Goal: Task Accomplishment & Management: Use online tool/utility

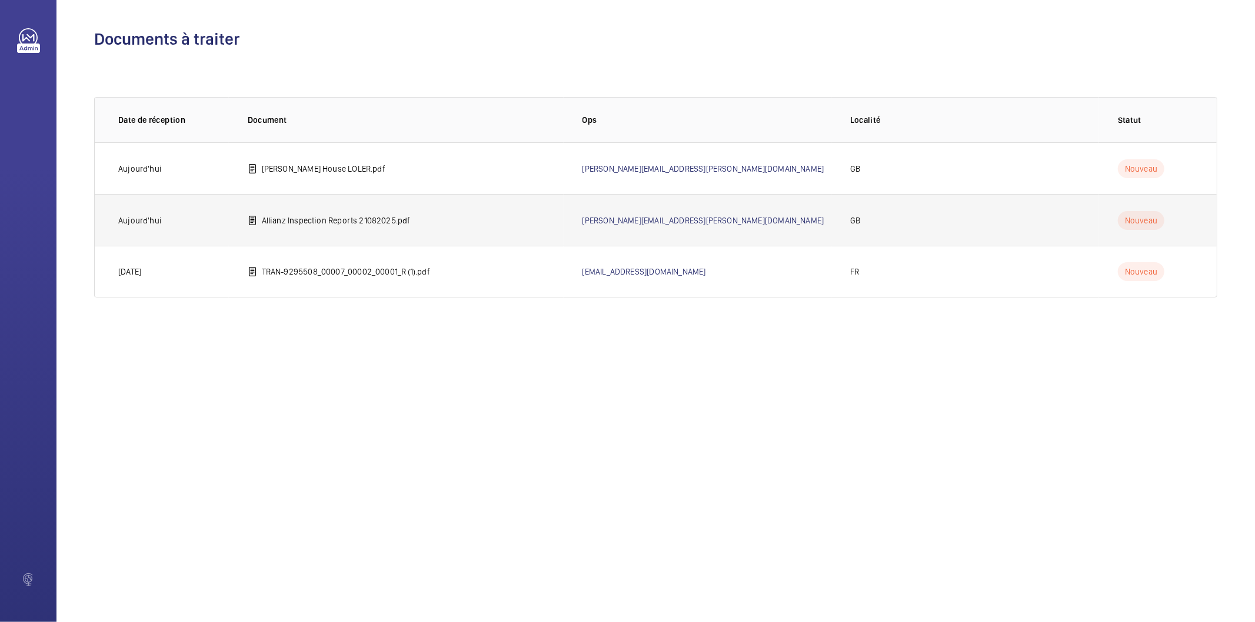
click at [322, 221] on p "Allianz Inspection Reports 21082025.pdf" at bounding box center [336, 221] width 149 height 12
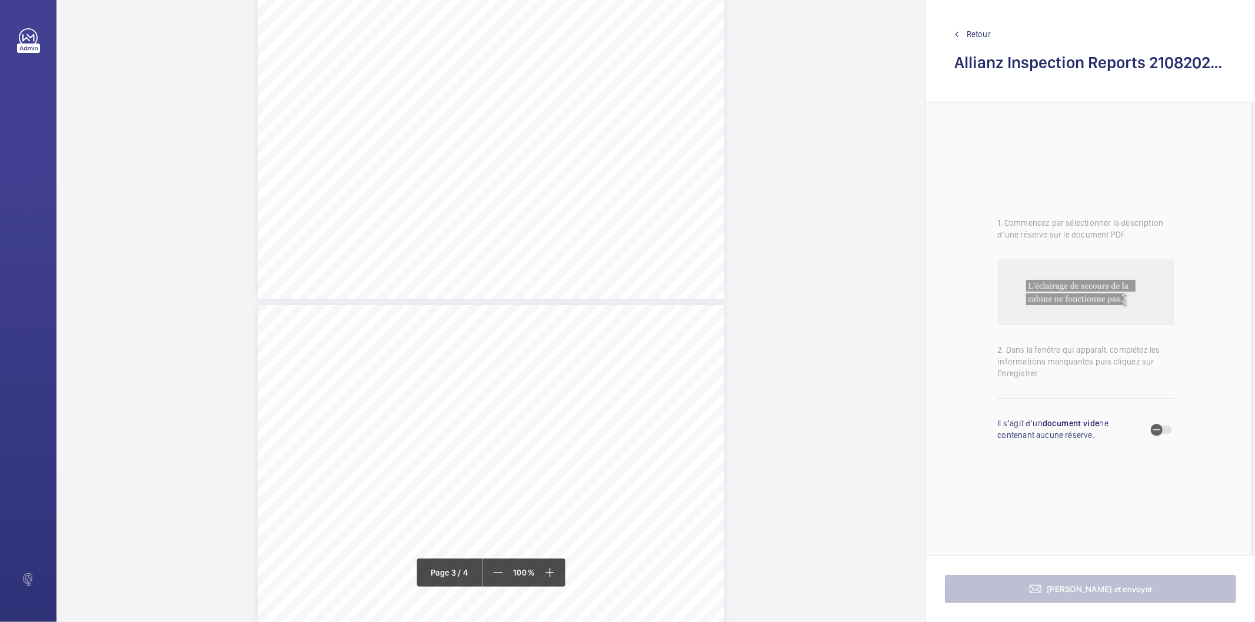
scroll to position [1307, 0]
drag, startPoint x: 371, startPoint y: 161, endPoint x: 679, endPoint y: 172, distance: 308.4
click at [679, 172] on div "Lift Report Lifting Operations & Lifting Equipment Regulation 1998 Provision & …" at bounding box center [491, 374] width 466 height 660
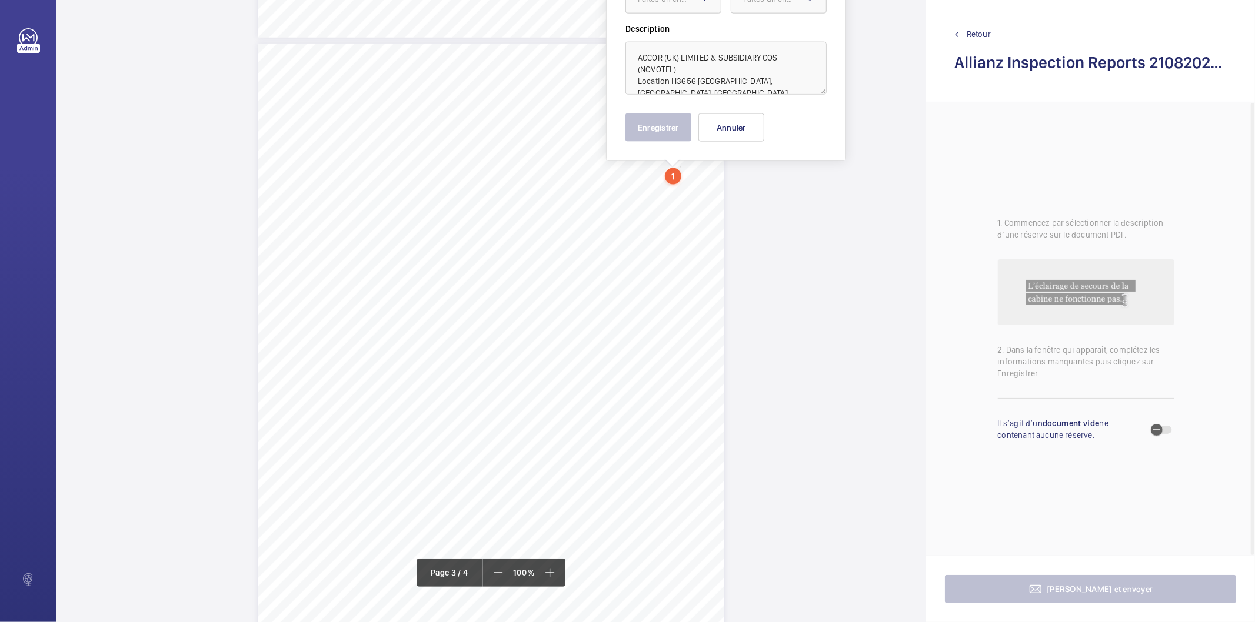
scroll to position [1181, 0]
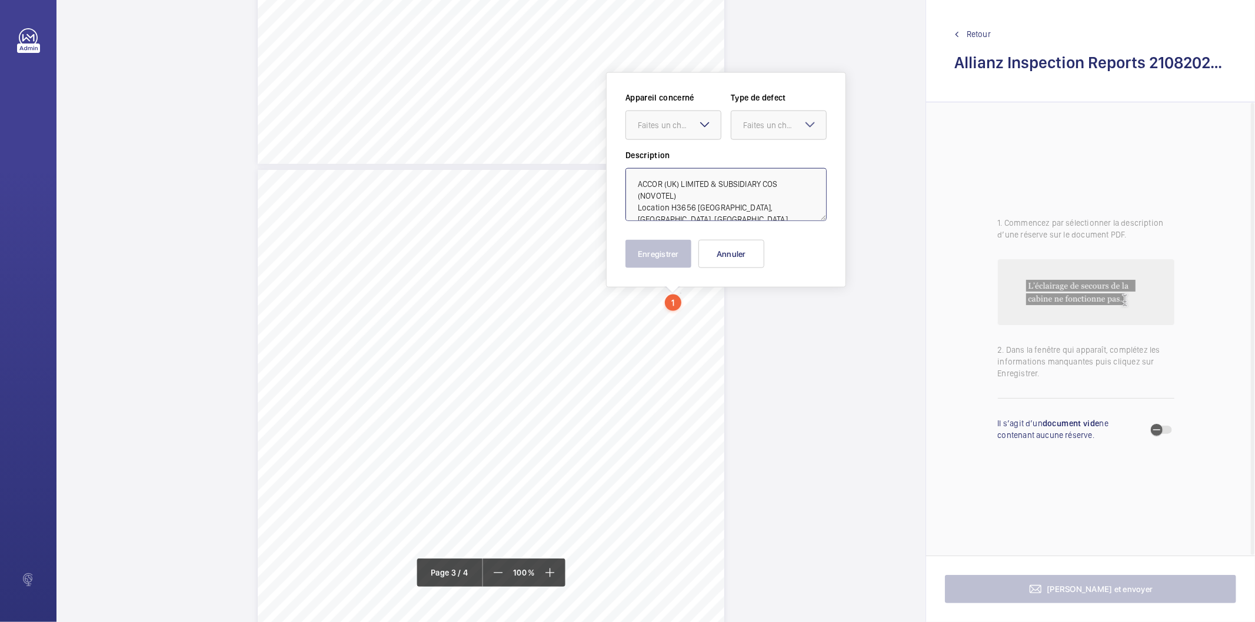
drag, startPoint x: 668, startPoint y: 204, endPoint x: 684, endPoint y: 198, distance: 17.2
click at [684, 198] on textarea "ACCOR (UK) LIMITED & SUBSIDIARY COS (NOVOTEL) Location H3656 NOVOTEL LONDON EXC…" at bounding box center [725, 194] width 201 height 53
type textarea "ACCOR (UK) LIMITED & SUBSIDIARY COS (NOVOTEL) H3656 NOVOTEL LONDON EXCEL, WESTE…"
click at [713, 257] on button "Annuler" at bounding box center [731, 254] width 66 height 28
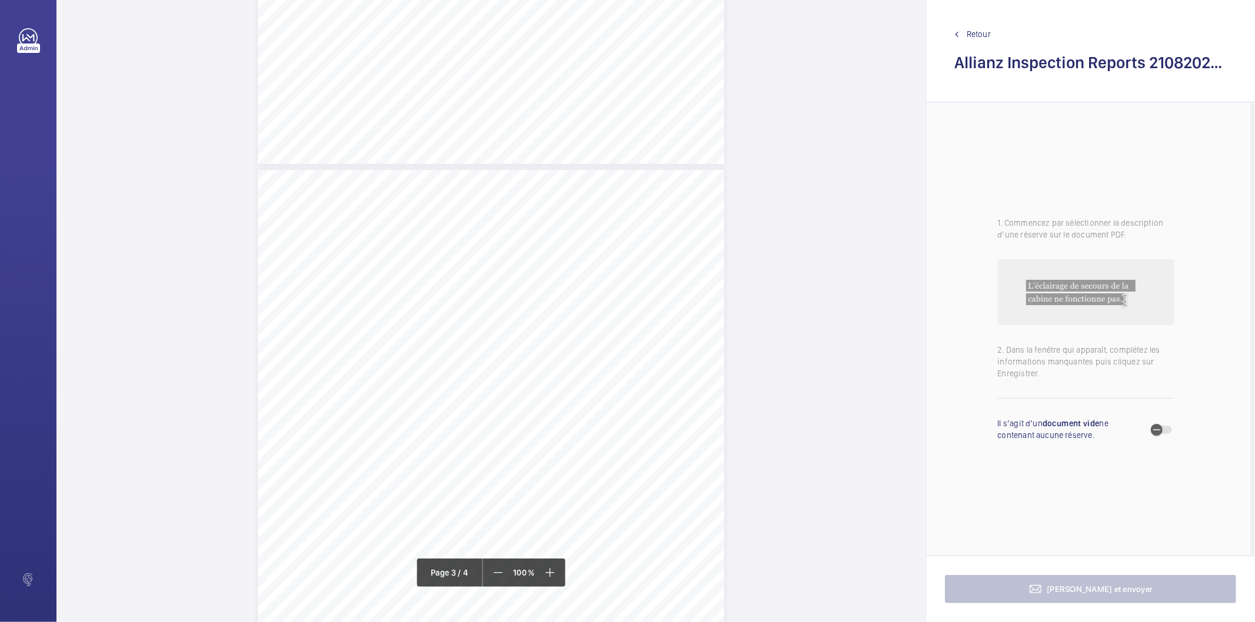
click at [566, 409] on div "Lift Report Lifting Operations & Lifting Equipment Regulation 1998 Provision & …" at bounding box center [491, 500] width 466 height 660
click at [595, 126] on mat-icon at bounding box center [592, 125] width 14 height 14
click at [738, 437] on div "Allianz Engineering Inspection Services Ltd, 57 Ladymead, Guildford, Surrey, GU…" at bounding box center [490, 56] width 869 height 2658
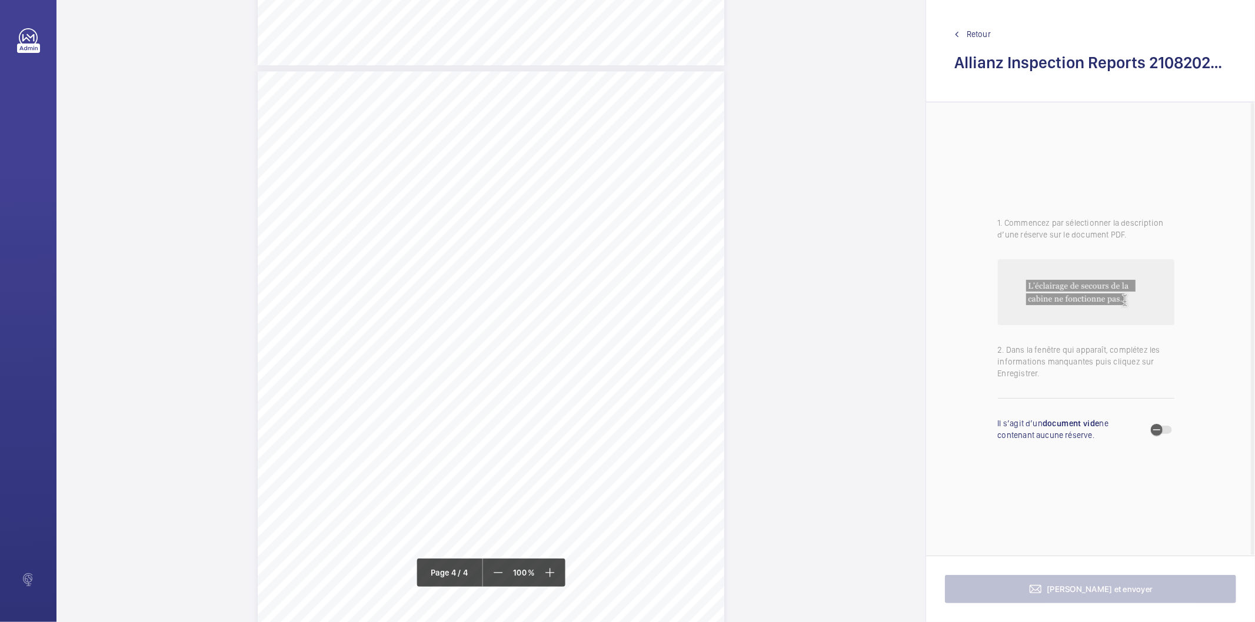
click at [488, 258] on div "Lift Report Lifting Operations & Lifting Equipment Regulation 1998 Provision & …" at bounding box center [491, 401] width 466 height 660
click at [529, 254] on button "Annuler" at bounding box center [541, 253] width 66 height 28
drag, startPoint x: 489, startPoint y: 298, endPoint x: 518, endPoint y: 307, distance: 30.3
click at [518, 307] on div "Lift Report Lifting Operations & Lifting Equipment Regulation 1998 Provision & …" at bounding box center [491, 441] width 466 height 660
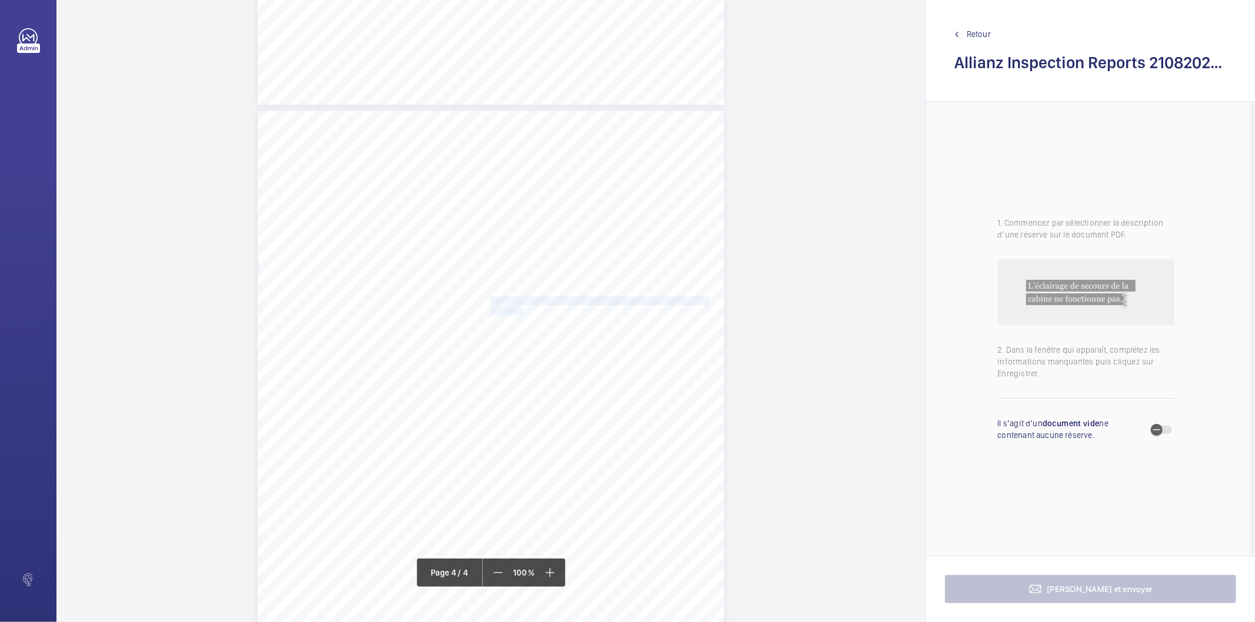
scroll to position [1915, 0]
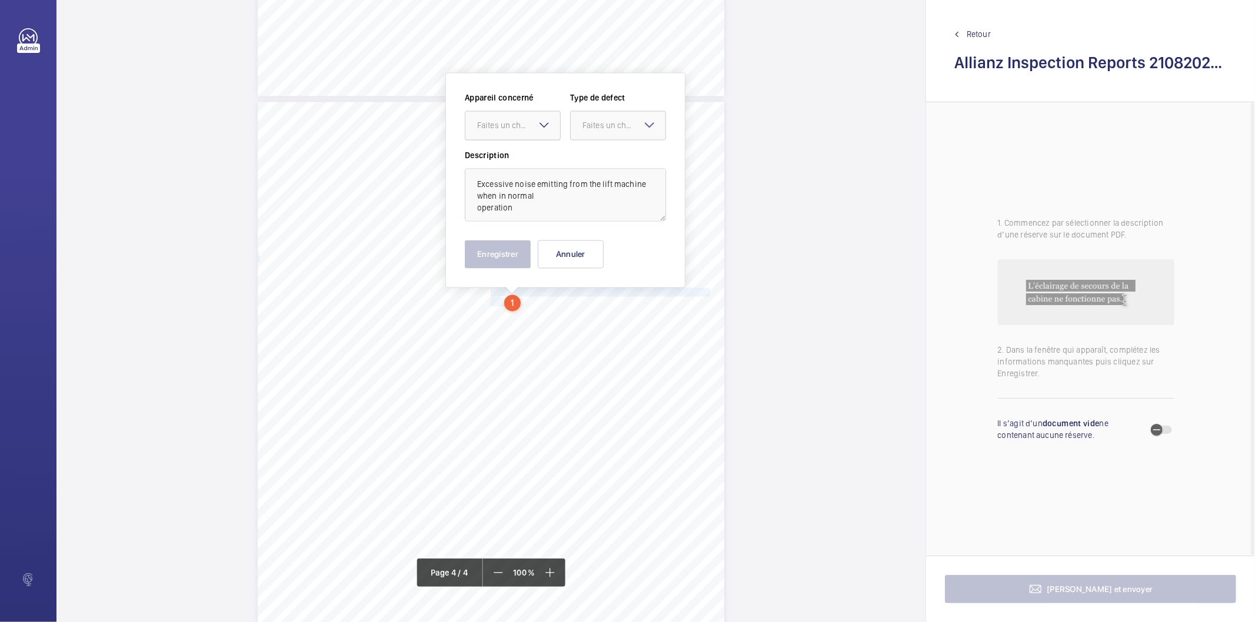
click at [513, 134] on div at bounding box center [512, 125] width 95 height 28
click at [509, 159] on span "E53384000940" at bounding box center [512, 161] width 71 height 12
click at [588, 129] on div "Faites un choix" at bounding box center [623, 125] width 83 height 12
click at [586, 157] on span "Standard" at bounding box center [617, 161] width 71 height 12
click at [492, 255] on button "Enregistrer" at bounding box center [498, 254] width 66 height 28
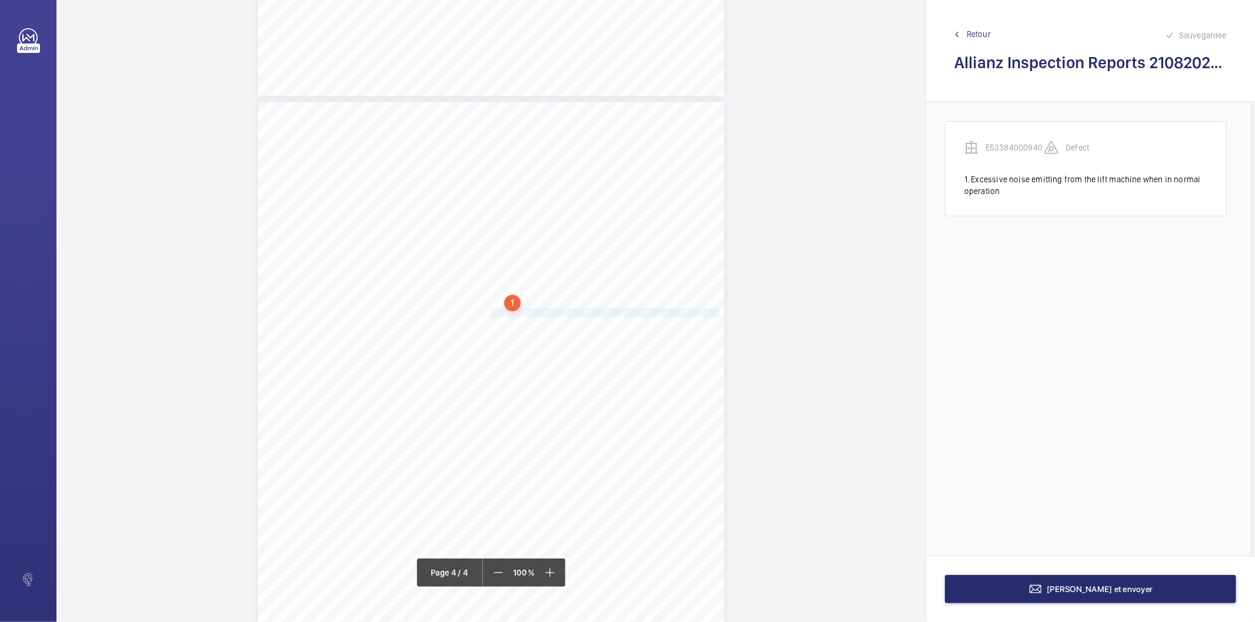
drag, startPoint x: 489, startPoint y: 312, endPoint x: 696, endPoint y: 315, distance: 207.7
click at [696, 315] on span "The front car door safety edge strip is not fully secured at top fixing." at bounding box center [607, 313] width 232 height 8
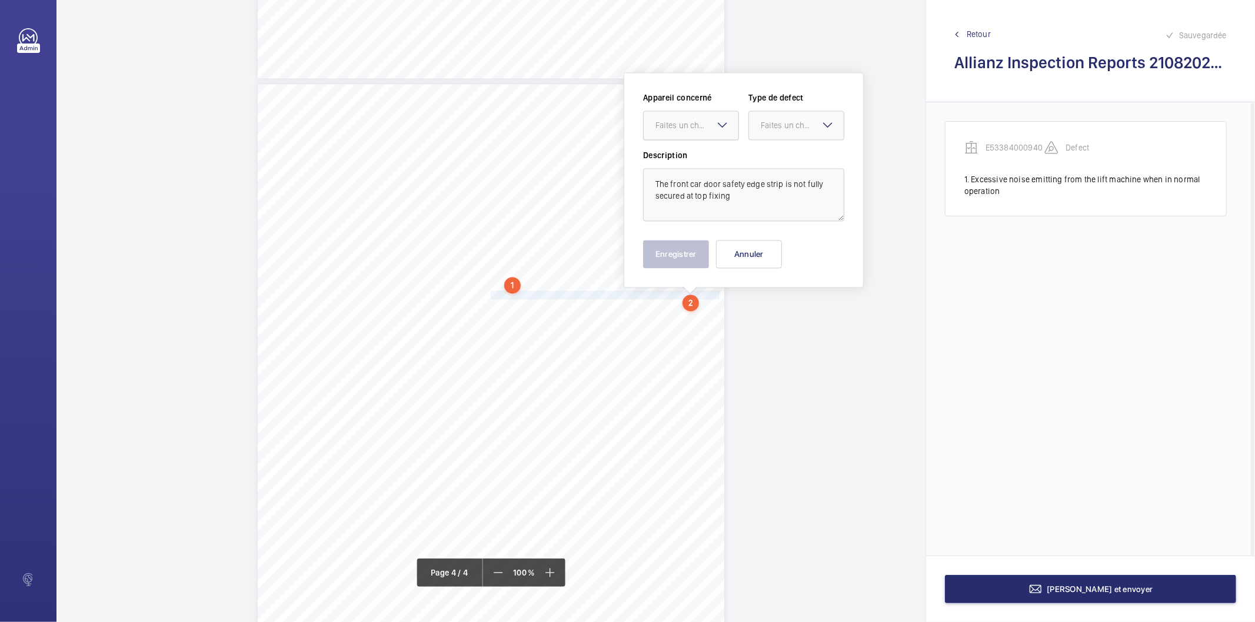
click at [699, 116] on div at bounding box center [691, 125] width 95 height 28
click at [679, 160] on span "E53384000940" at bounding box center [690, 161] width 71 height 12
click at [815, 124] on div "Faites un choix" at bounding box center [802, 125] width 83 height 12
click at [795, 157] on span "Standard" at bounding box center [796, 161] width 71 height 12
click at [657, 265] on button "Enregistrer" at bounding box center [676, 254] width 66 height 28
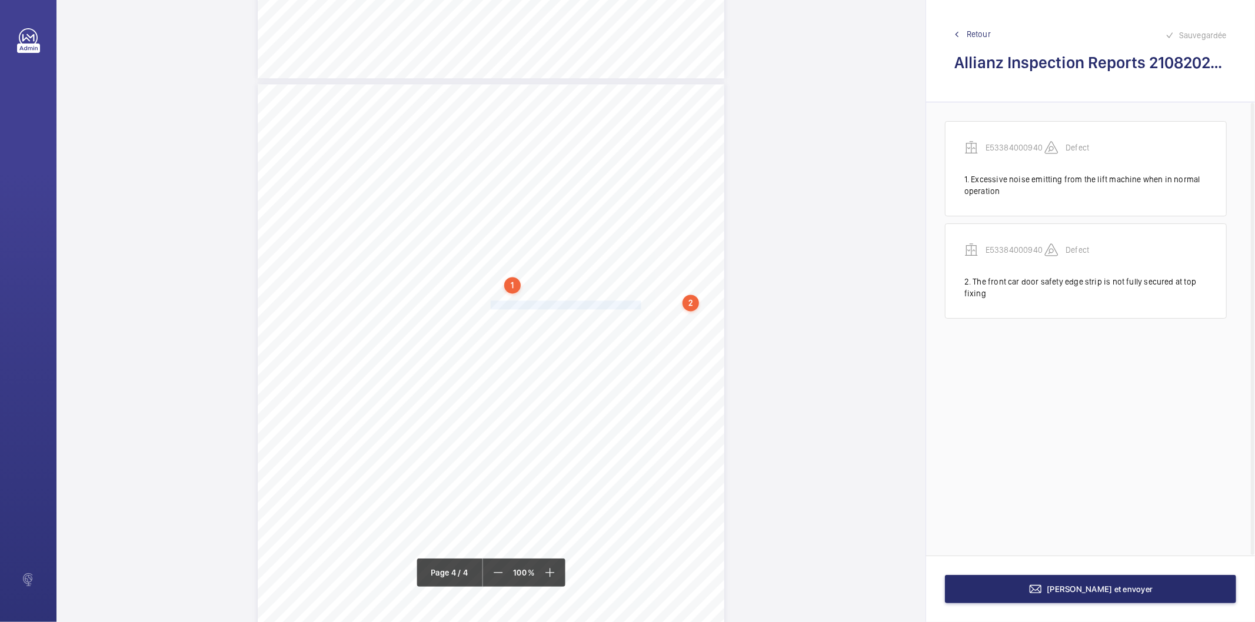
drag, startPoint x: 489, startPoint y: 305, endPoint x: 625, endPoint y: 305, distance: 135.9
click at [625, 305] on span "Various in-car handrail end caps are missing." at bounding box center [568, 305] width 154 height 8
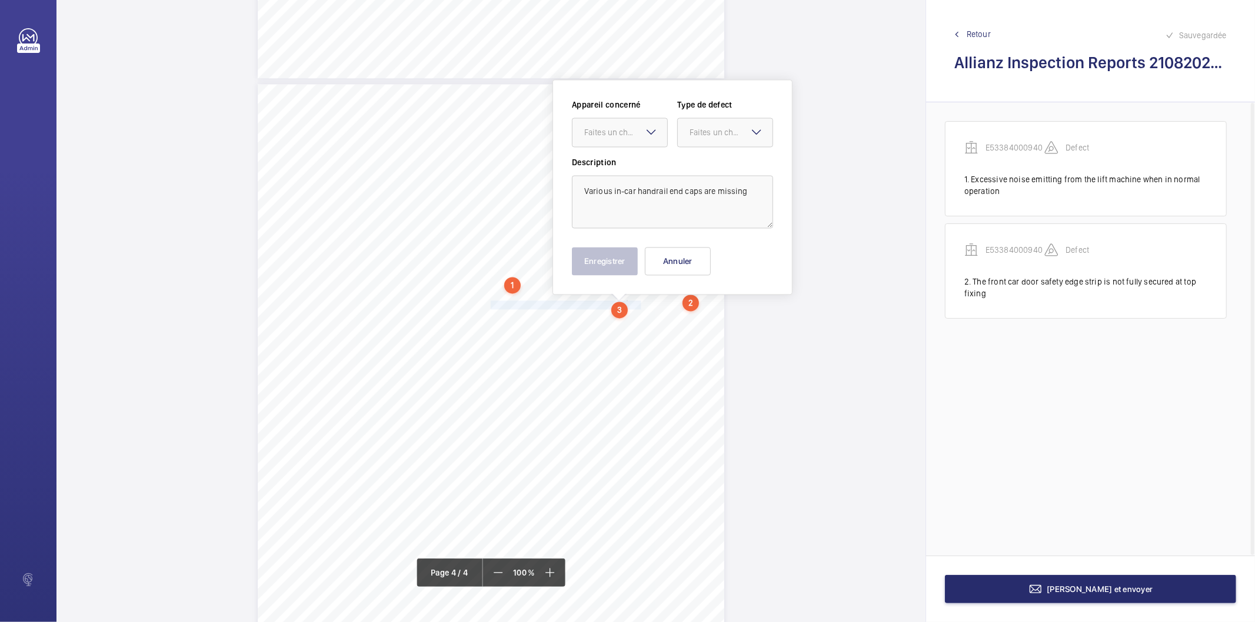
scroll to position [1939, 0]
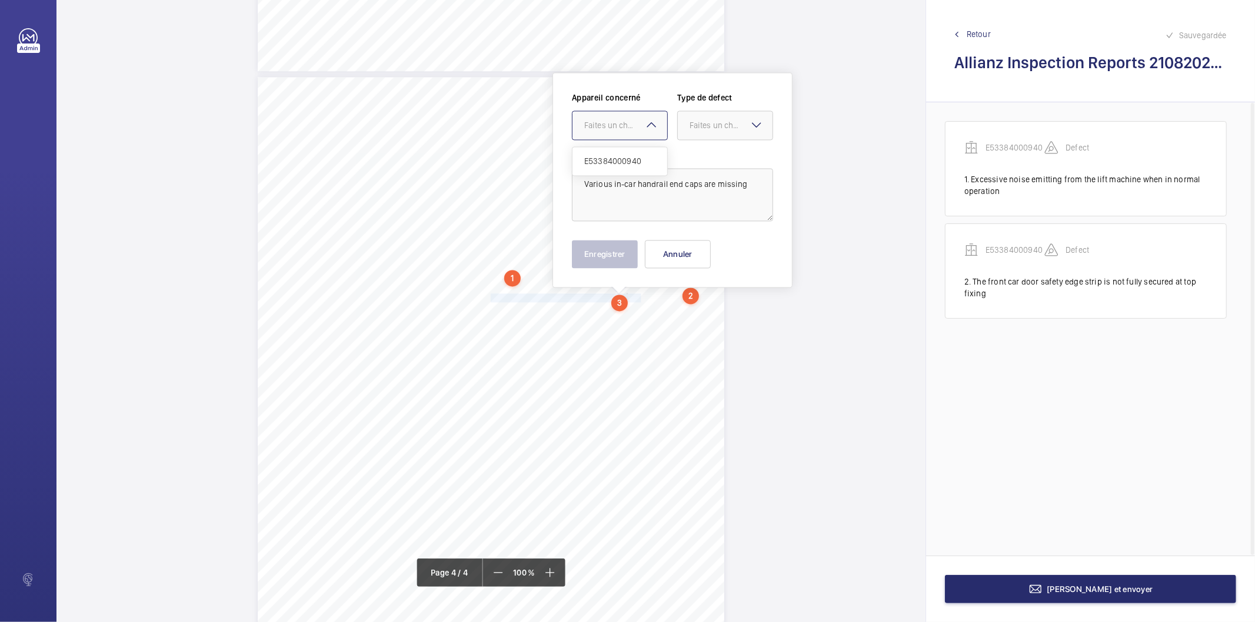
click at [619, 138] on div at bounding box center [619, 125] width 95 height 28
click at [635, 151] on div "E53384000940" at bounding box center [619, 161] width 95 height 28
click at [722, 124] on div "Faites un choix" at bounding box center [730, 125] width 83 height 12
drag, startPoint x: 704, startPoint y: 159, endPoint x: 652, endPoint y: 219, distance: 80.1
click at [704, 159] on span "Standard" at bounding box center [724, 161] width 71 height 12
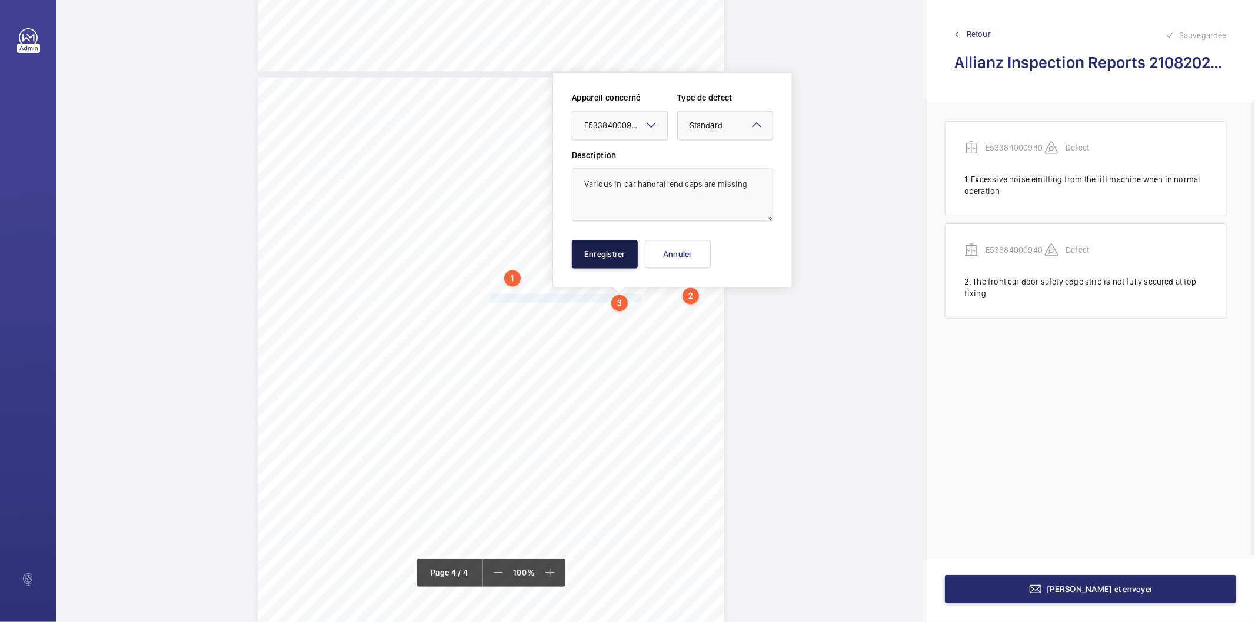
click at [627, 253] on button "Enregistrer" at bounding box center [605, 254] width 66 height 28
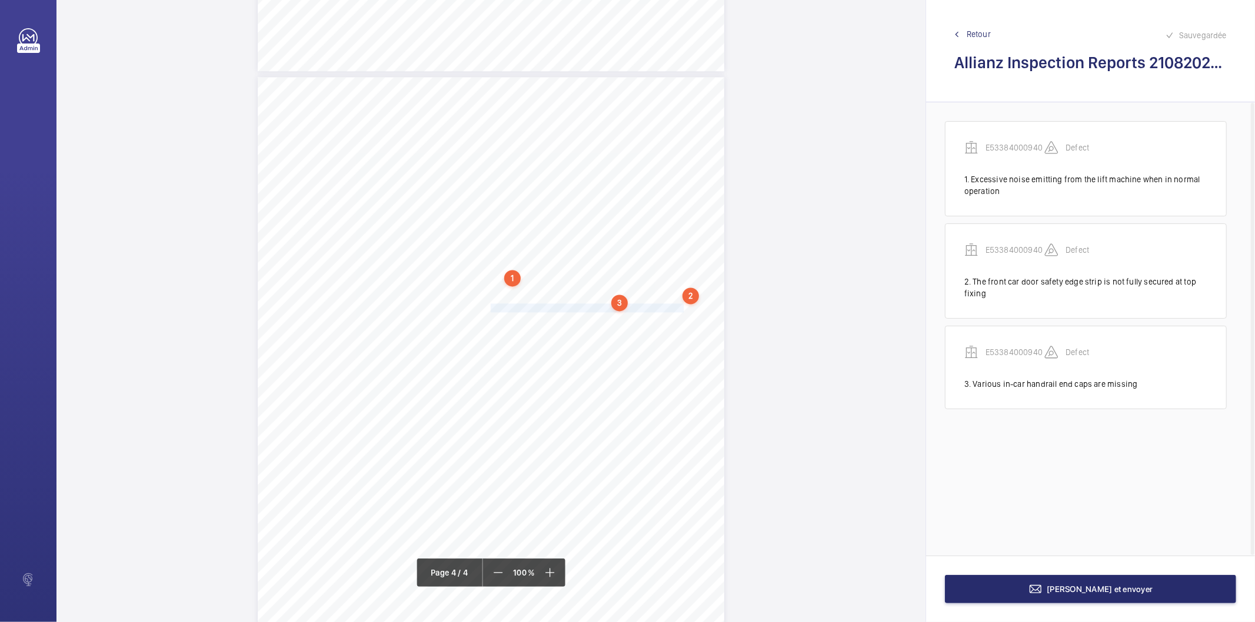
drag, startPoint x: 489, startPoint y: 306, endPoint x: 665, endPoint y: 308, distance: 175.3
click at [665, 308] on span "The front car doors are noisy during opening and closing." at bounding box center [589, 308] width 196 height 8
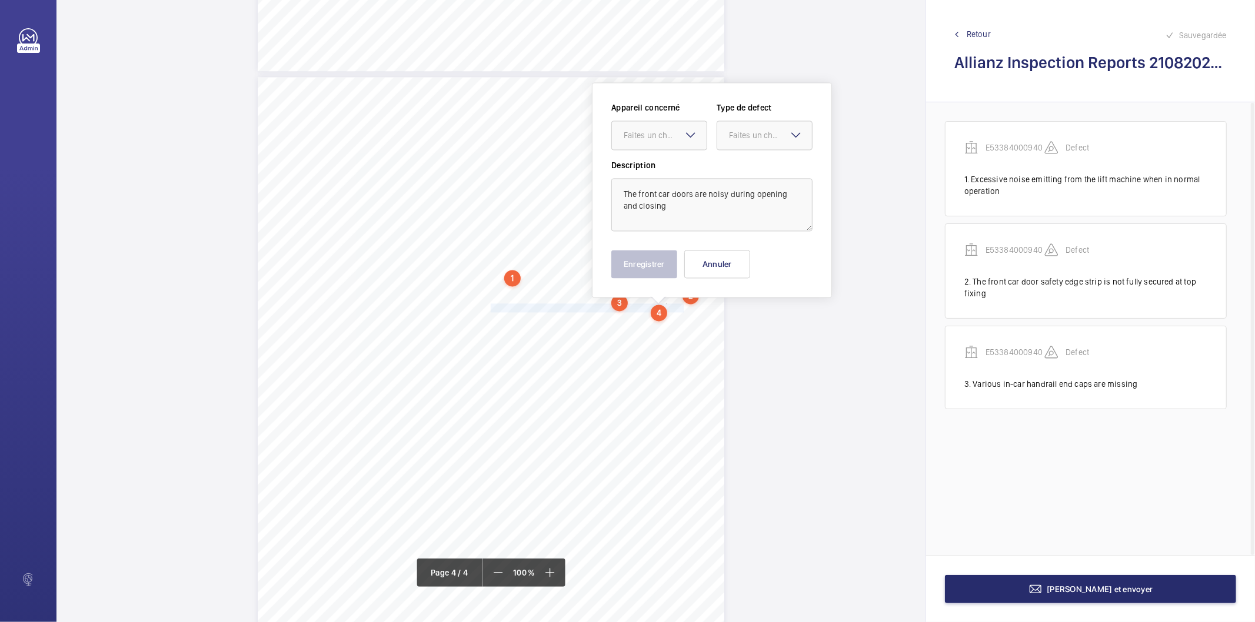
scroll to position [1950, 0]
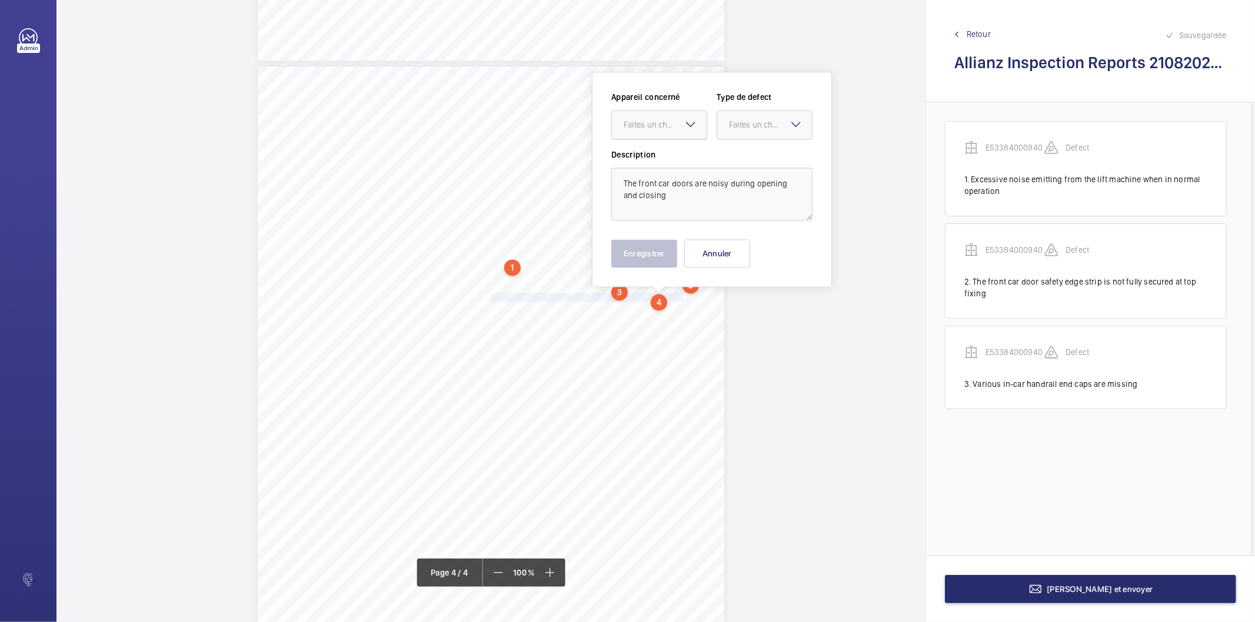
click at [674, 121] on div "Faites un choix" at bounding box center [665, 125] width 83 height 12
click at [658, 158] on span "E53384000940" at bounding box center [659, 161] width 71 height 12
click at [734, 137] on div at bounding box center [764, 125] width 95 height 28
click at [739, 171] on div "Standard" at bounding box center [764, 160] width 95 height 29
click at [671, 241] on button "Enregistrer" at bounding box center [644, 253] width 66 height 28
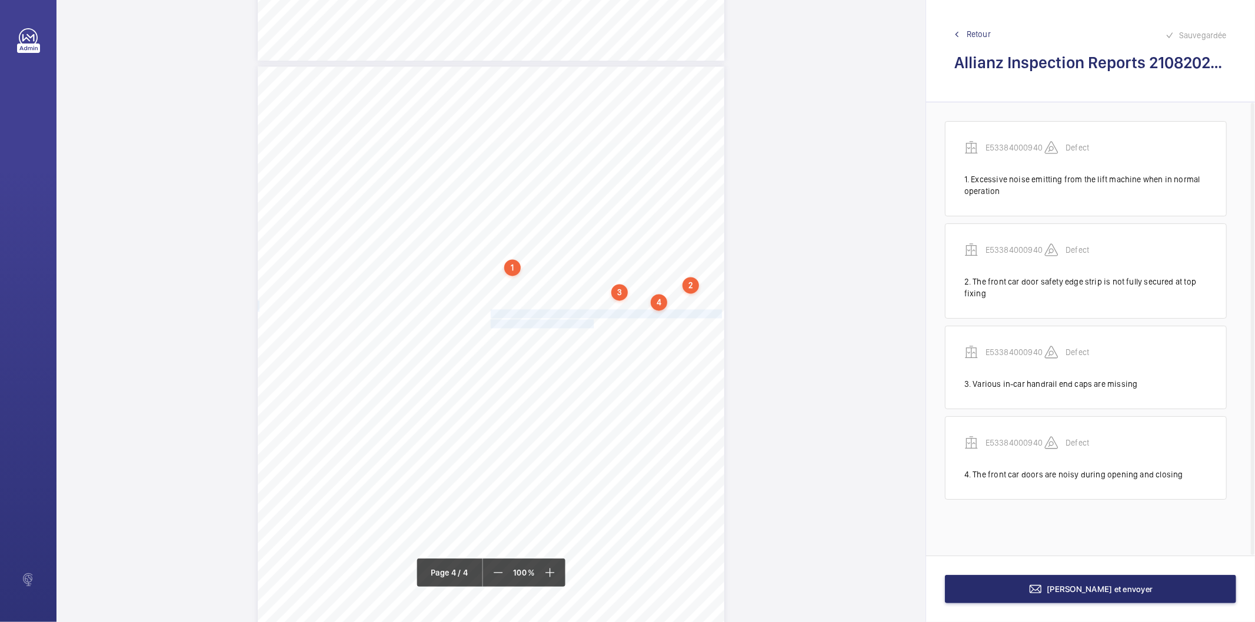
drag, startPoint x: 490, startPoint y: 312, endPoint x: 583, endPoint y: 319, distance: 93.2
click at [583, 319] on div "Lift Report Lifting Operations & Lifting Equipment Regulation 1998 Provision & …" at bounding box center [491, 396] width 466 height 660
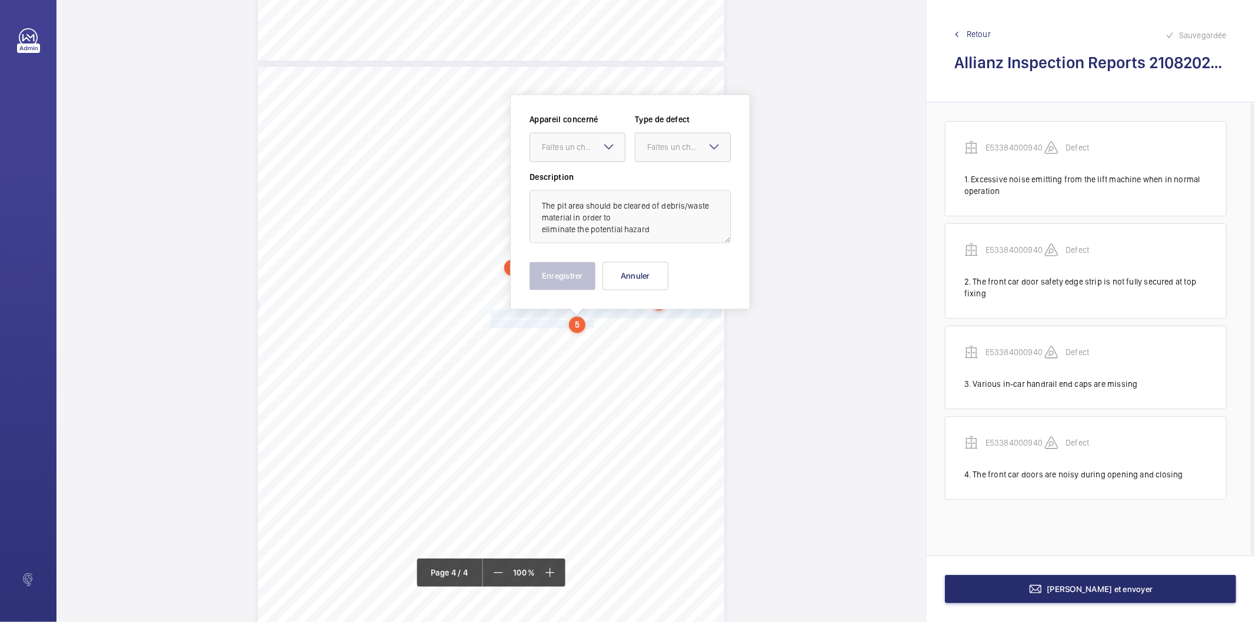
scroll to position [1972, 0]
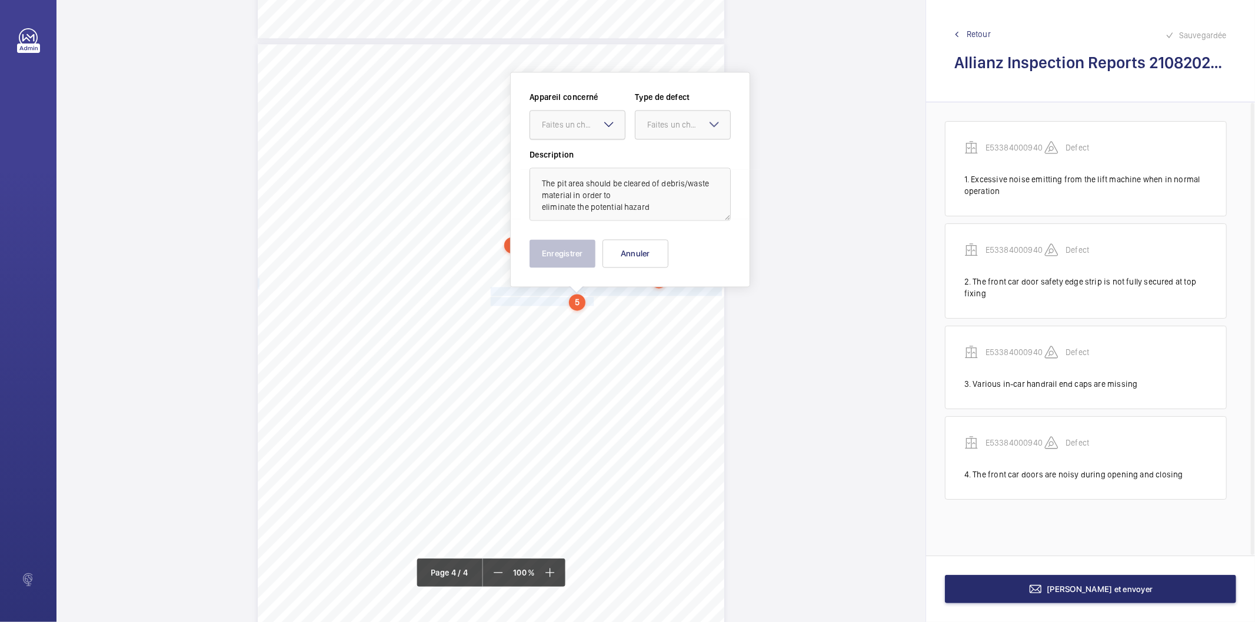
click at [589, 113] on div at bounding box center [577, 125] width 95 height 28
click at [574, 159] on span "E53384000940" at bounding box center [577, 161] width 71 height 12
click at [672, 122] on div "Faites un choix" at bounding box center [688, 125] width 83 height 12
click at [656, 245] on span "Recommandation" at bounding box center [682, 247] width 71 height 12
click at [569, 263] on button "Enregistrer" at bounding box center [562, 253] width 66 height 28
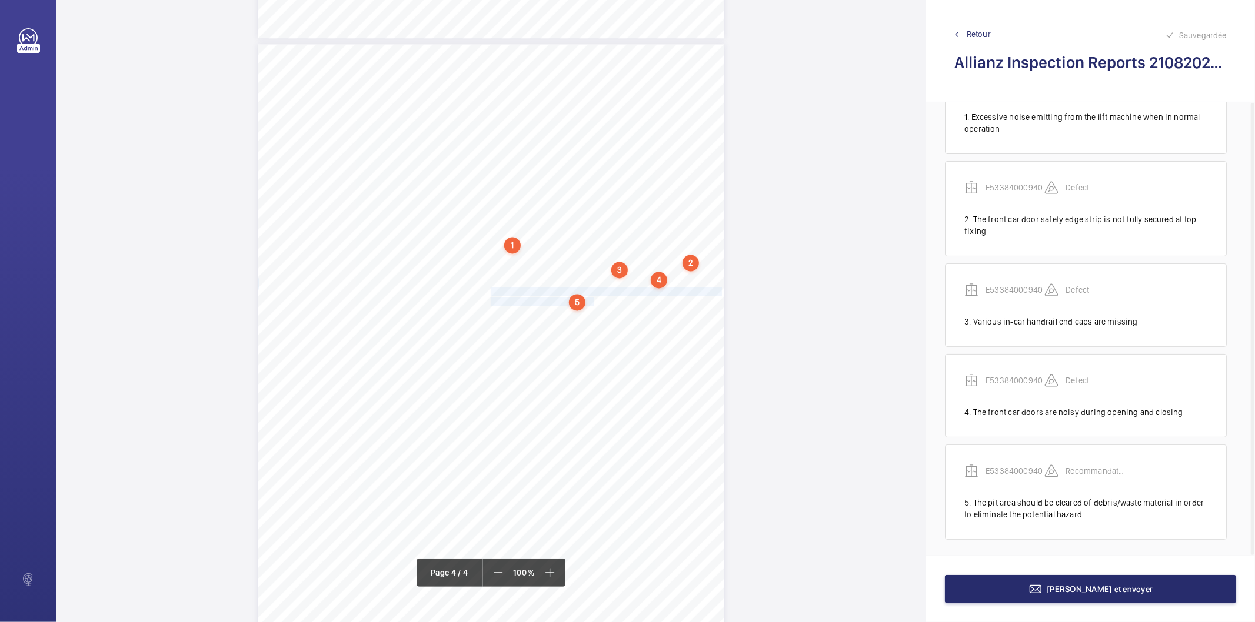
scroll to position [65, 0]
drag, startPoint x: 489, startPoint y: 310, endPoint x: 703, endPoint y: 309, distance: 213.5
click at [703, 309] on span "Observed the oil collection pots in the lift pit are full and overflowing." at bounding box center [609, 312] width 237 height 8
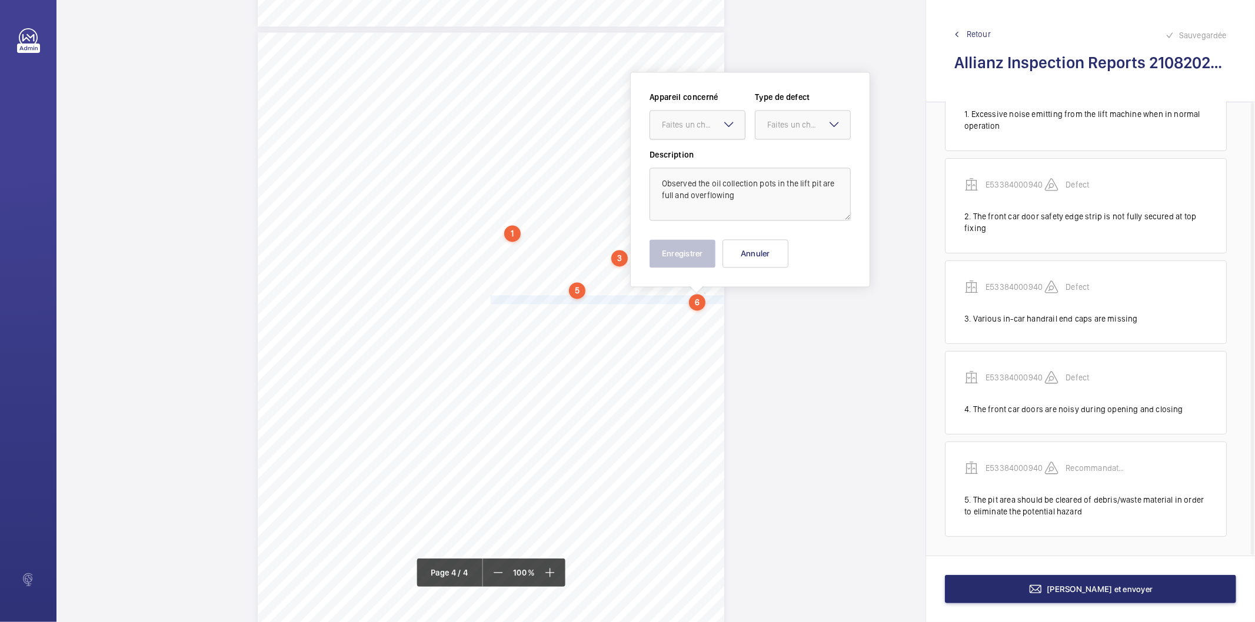
click at [712, 124] on div "Faites un choix" at bounding box center [703, 125] width 83 height 12
click at [696, 156] on span "E53384000940" at bounding box center [697, 161] width 71 height 12
drag, startPoint x: 766, startPoint y: 129, endPoint x: 768, endPoint y: 194, distance: 64.7
click at [766, 131] on div "Faites un choix" at bounding box center [802, 125] width 95 height 12
drag, startPoint x: 781, startPoint y: 243, endPoint x: 715, endPoint y: 259, distance: 67.3
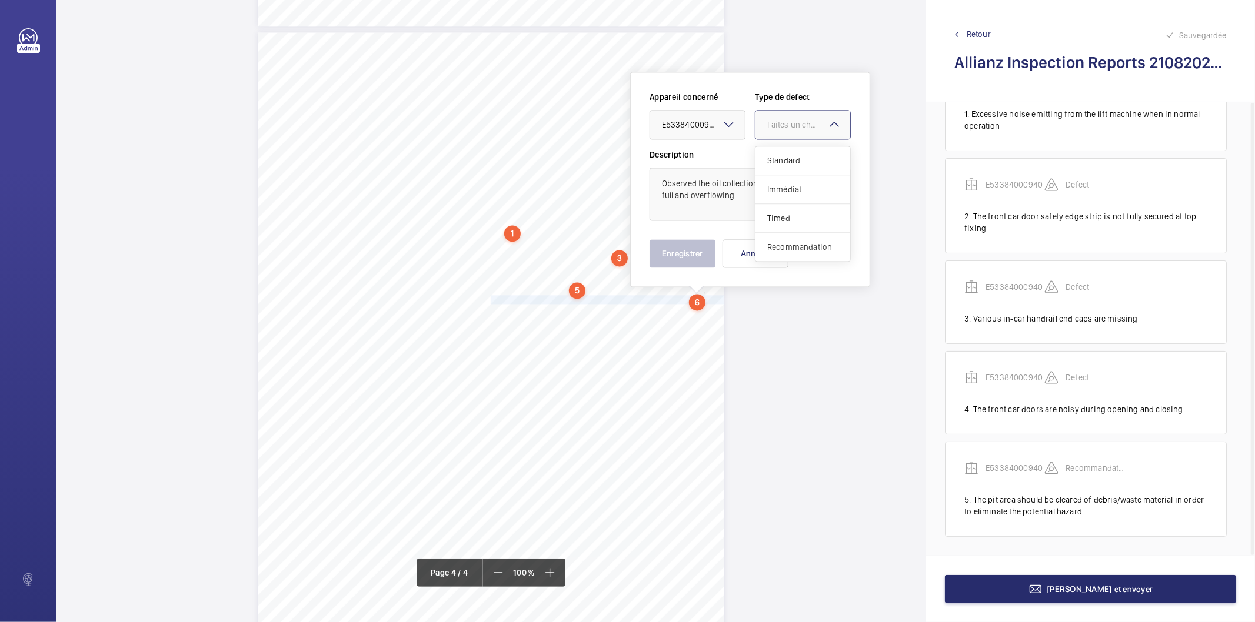
click at [773, 245] on span "Recommandation" at bounding box center [802, 247] width 71 height 12
click at [715, 259] on div "Enregistrer Annuler" at bounding box center [749, 253] width 201 height 28
click at [713, 256] on button "Enregistrer" at bounding box center [682, 253] width 66 height 28
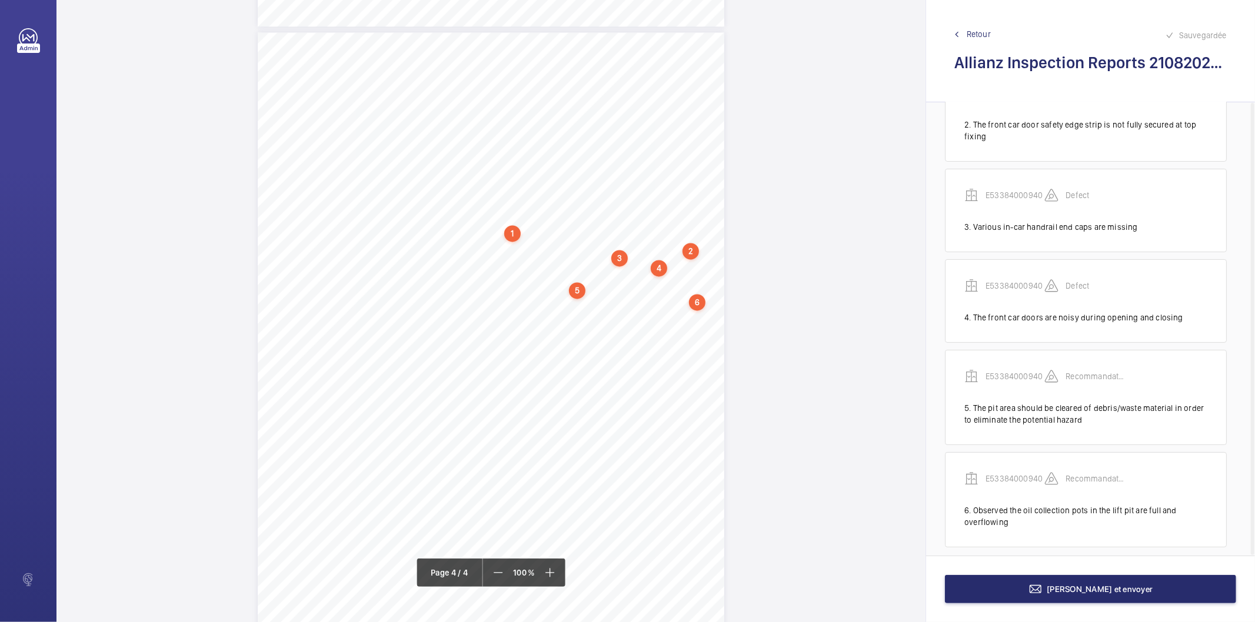
scroll to position [167, 0]
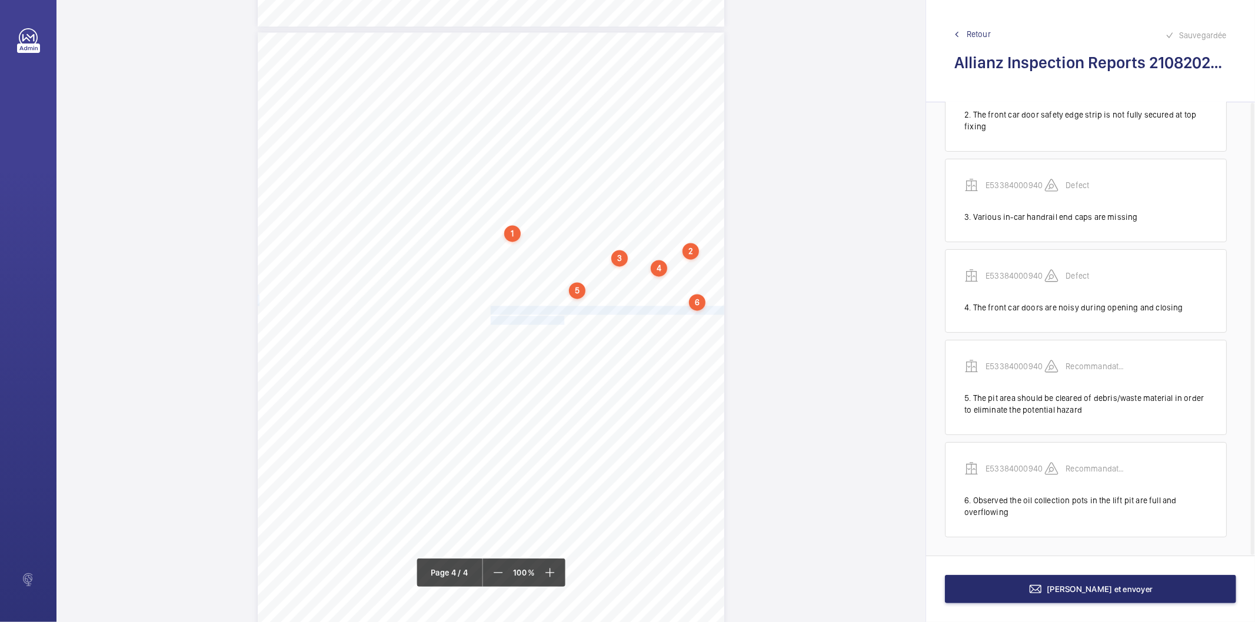
drag, startPoint x: 489, startPoint y: 309, endPoint x: 555, endPoint y: 319, distance: 66.6
click at [555, 319] on div "Lift Report Lifting Operations & Lifting Equipment Regulation 1998 Provision & …" at bounding box center [491, 362] width 466 height 660
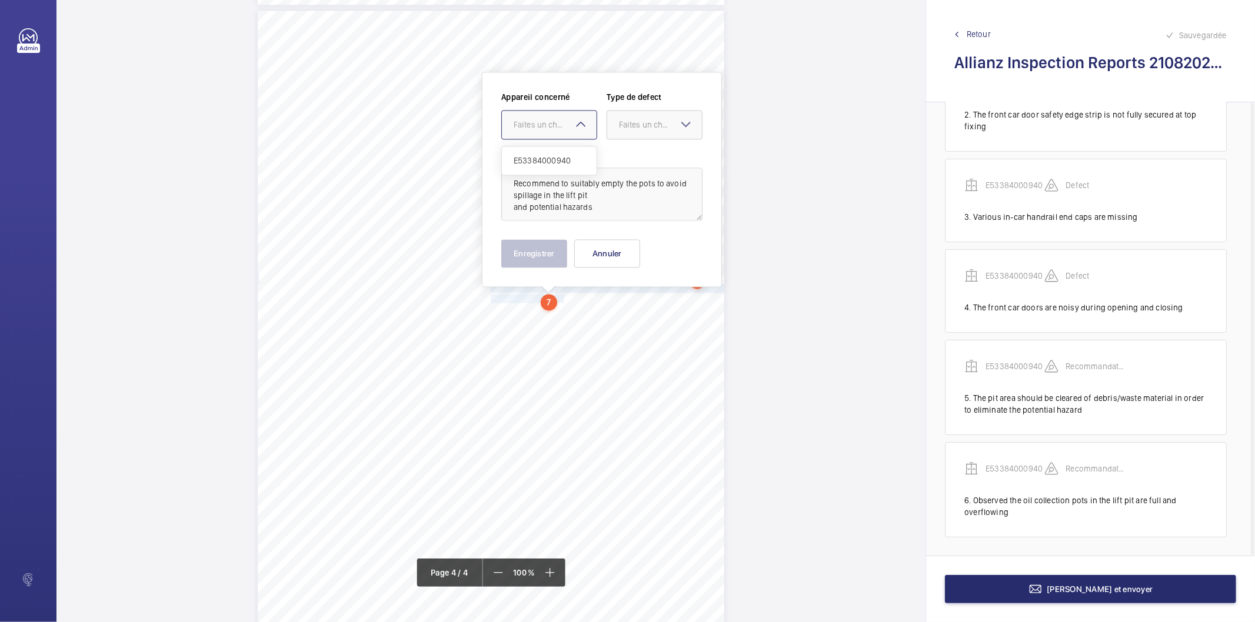
click at [549, 135] on div at bounding box center [549, 125] width 95 height 28
click at [544, 156] on span "E53384000940" at bounding box center [549, 161] width 71 height 12
drag, startPoint x: 644, startPoint y: 129, endPoint x: 644, endPoint y: 196, distance: 67.1
click at [644, 131] on div "Faites un choix" at bounding box center [654, 125] width 95 height 12
drag, startPoint x: 639, startPoint y: 244, endPoint x: 586, endPoint y: 269, distance: 59.2
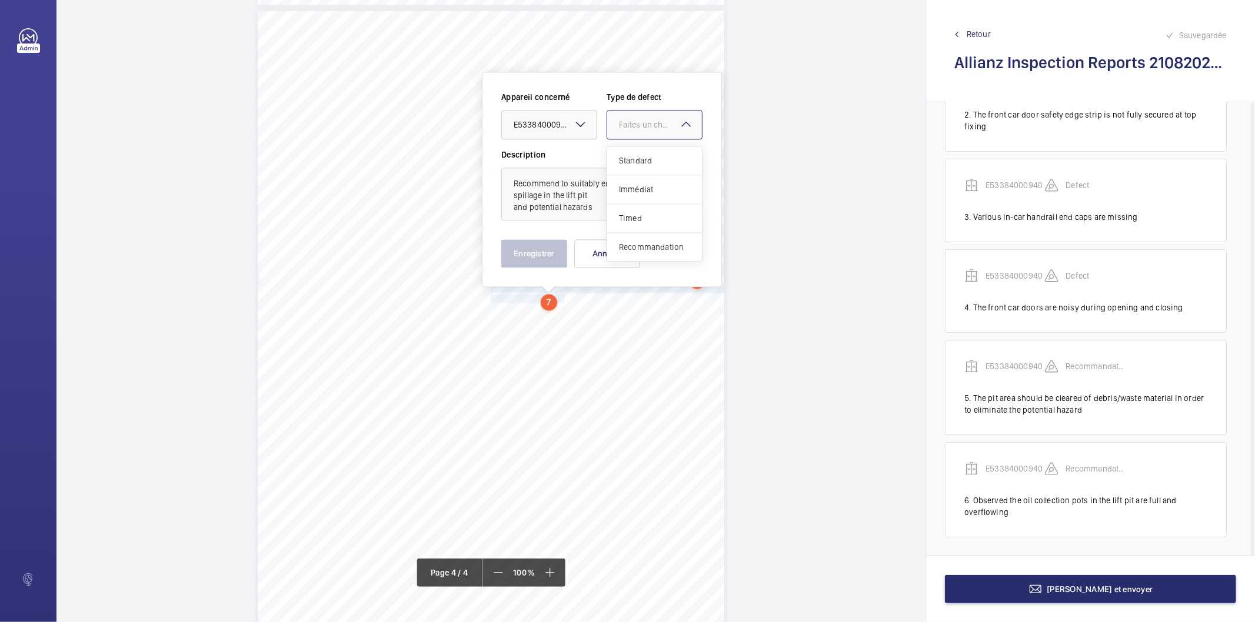
click at [634, 248] on span "Recommandation" at bounding box center [654, 247] width 71 height 12
click at [555, 269] on div "Appareil concerné Faites un choix × E53384000940 × Type de defect Faites un cho…" at bounding box center [602, 179] width 240 height 215
click at [557, 264] on button "Enregistrer" at bounding box center [534, 253] width 66 height 28
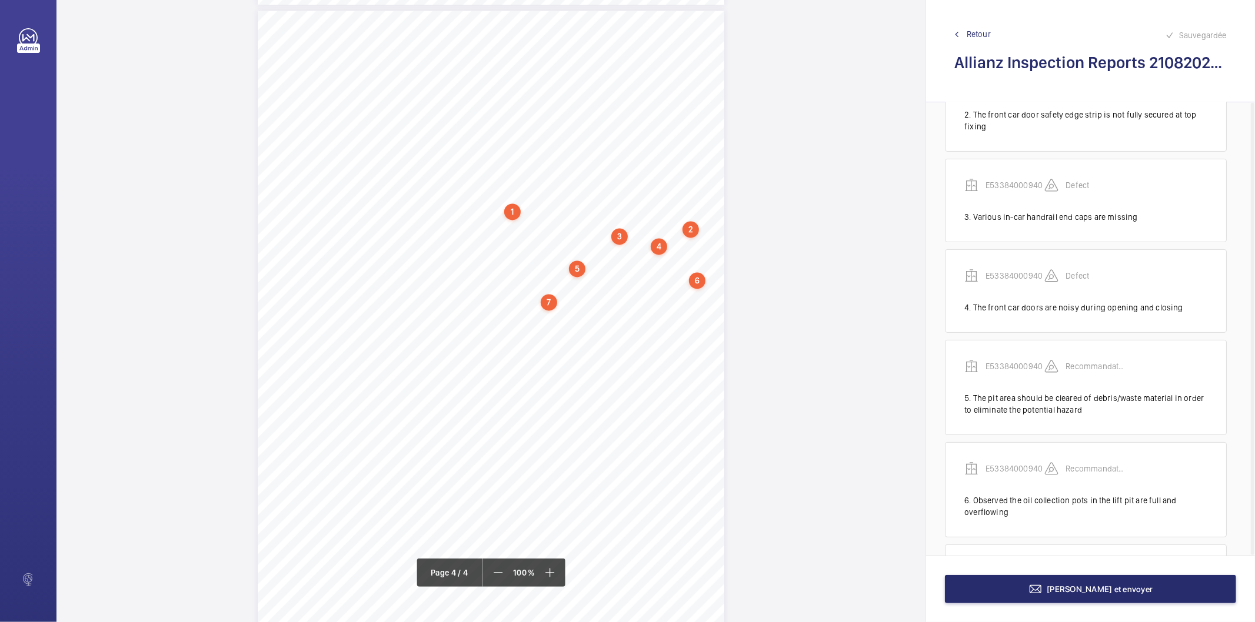
scroll to position [269, 0]
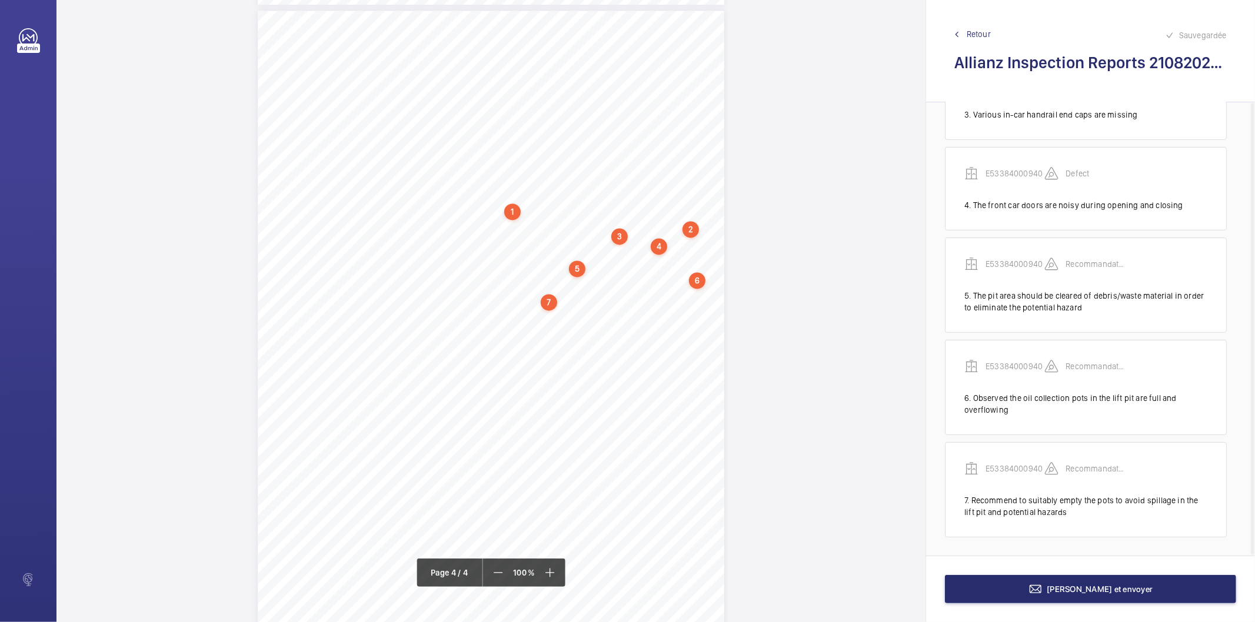
click at [546, 303] on div "7" at bounding box center [549, 302] width 16 height 16
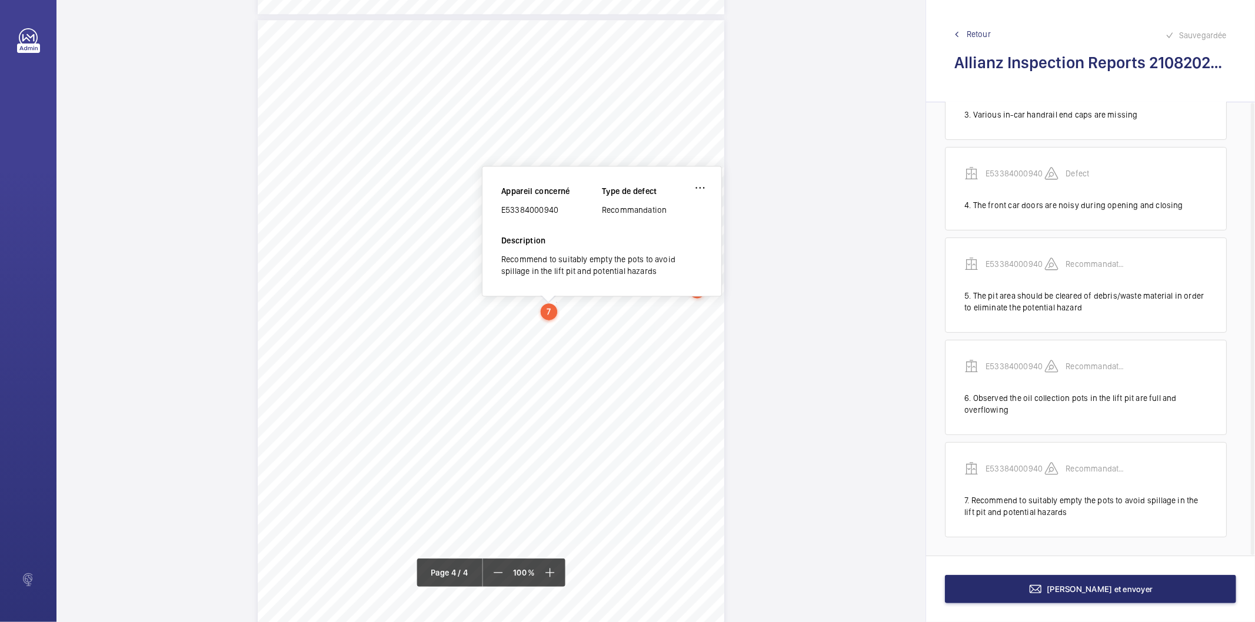
click at [549, 208] on div "E53384000940" at bounding box center [551, 210] width 101 height 12
copy div "E53384000940"
click at [1037, 596] on button "[PERSON_NAME] et envoyer" at bounding box center [1090, 589] width 291 height 28
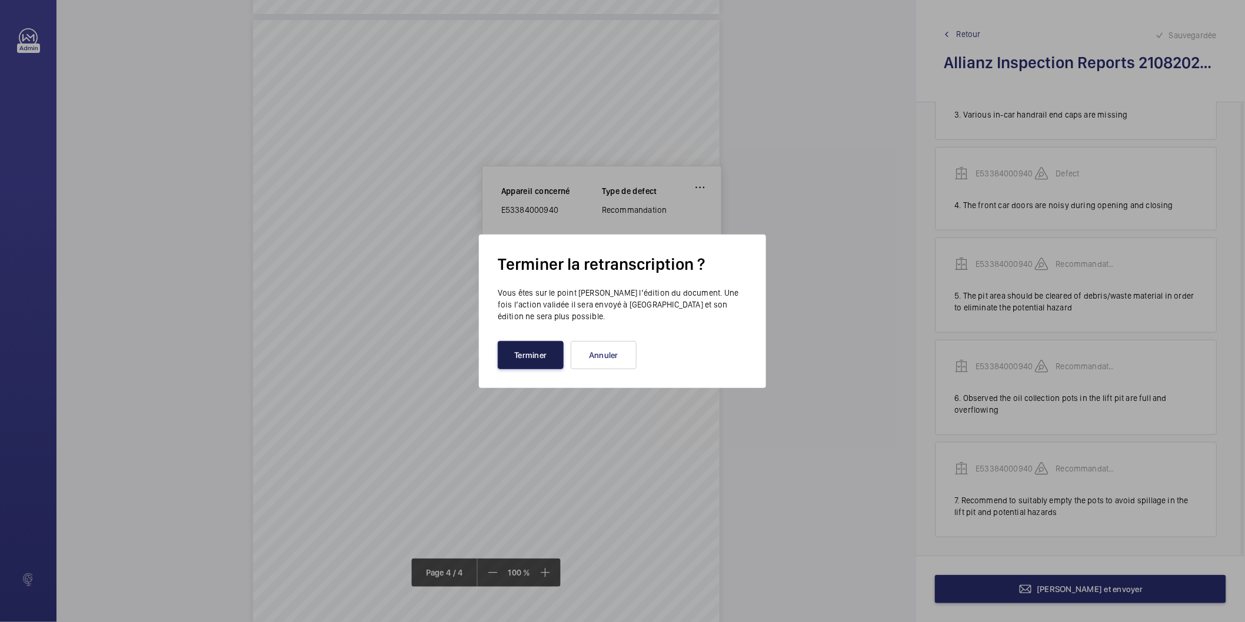
click at [522, 354] on button "Terminer" at bounding box center [531, 355] width 66 height 28
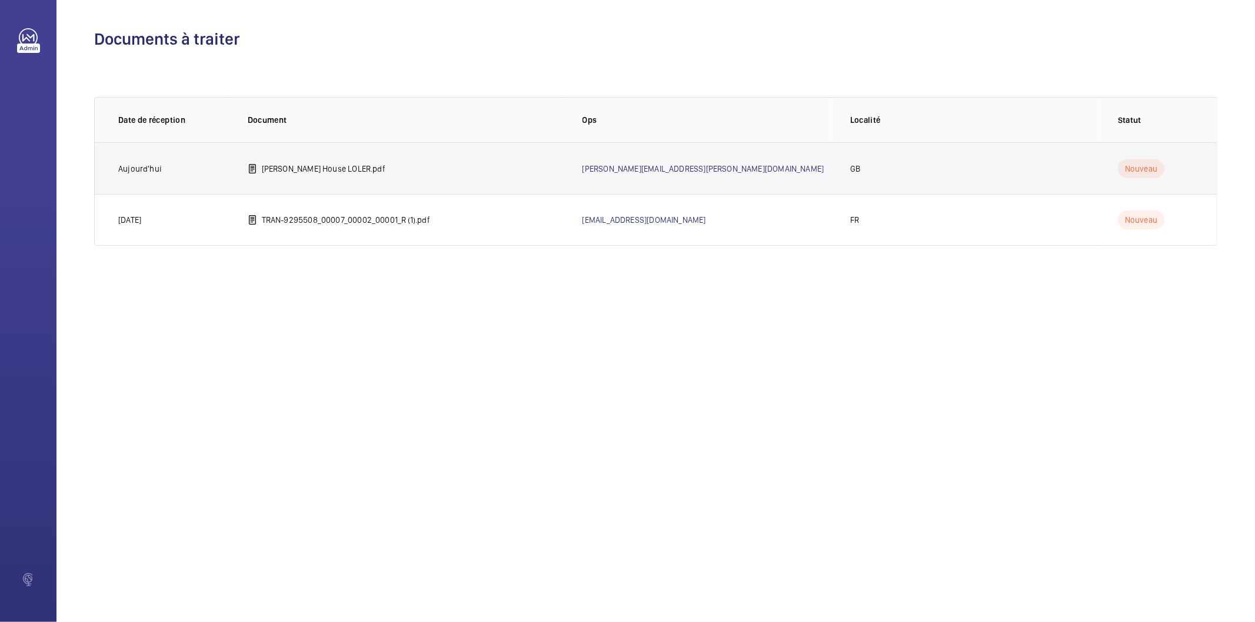
click at [309, 176] on td "Cleary House LOLER.pdf" at bounding box center [396, 168] width 335 height 52
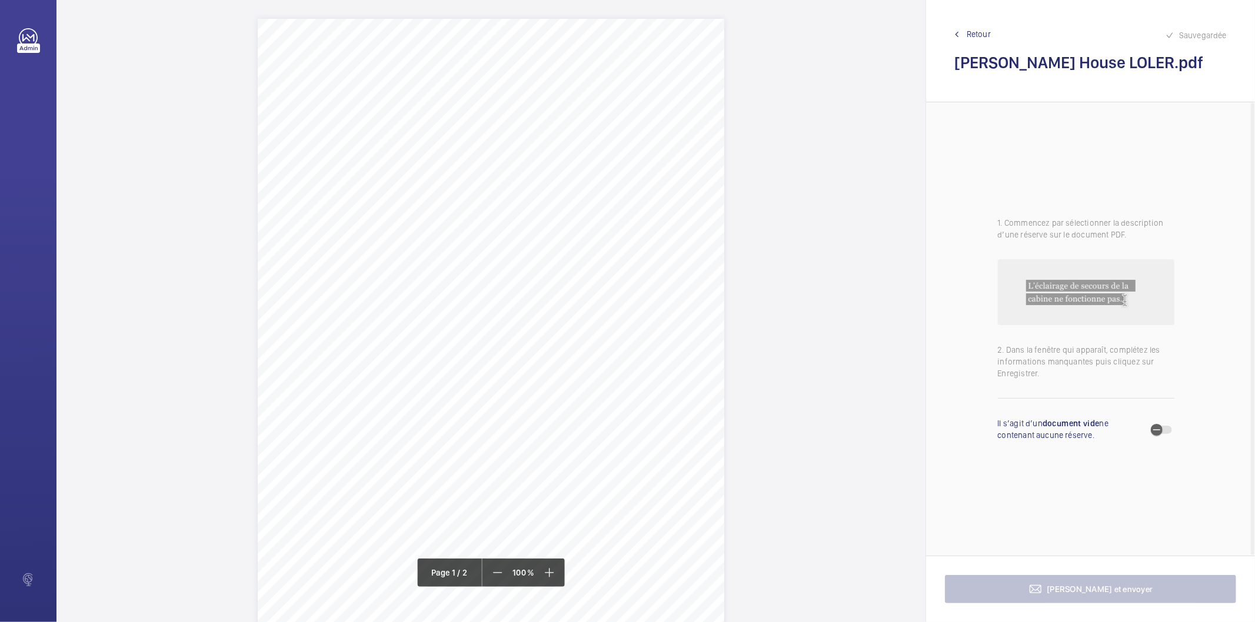
click at [393, 185] on div "Lifting Operations and Lifting Equipment Regulations Report of Thorough Examina…" at bounding box center [491, 349] width 466 height 660
click at [455, 391] on button "Annuler" at bounding box center [445, 392] width 66 height 28
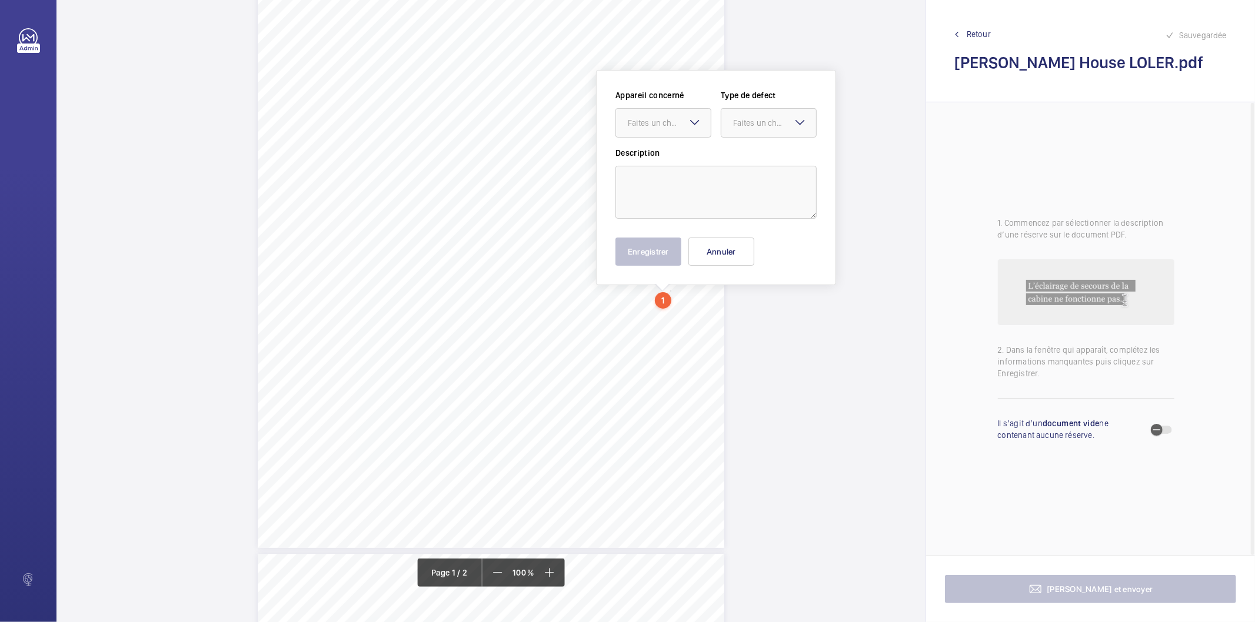
scroll to position [128, 0]
drag, startPoint x: 669, startPoint y: 296, endPoint x: 692, endPoint y: 126, distance: 171.0
click at [692, 126] on mat-icon at bounding box center [695, 125] width 14 height 14
click at [651, 157] on span "9203122/28" at bounding box center [663, 161] width 71 height 12
click at [725, 125] on div at bounding box center [768, 125] width 95 height 28
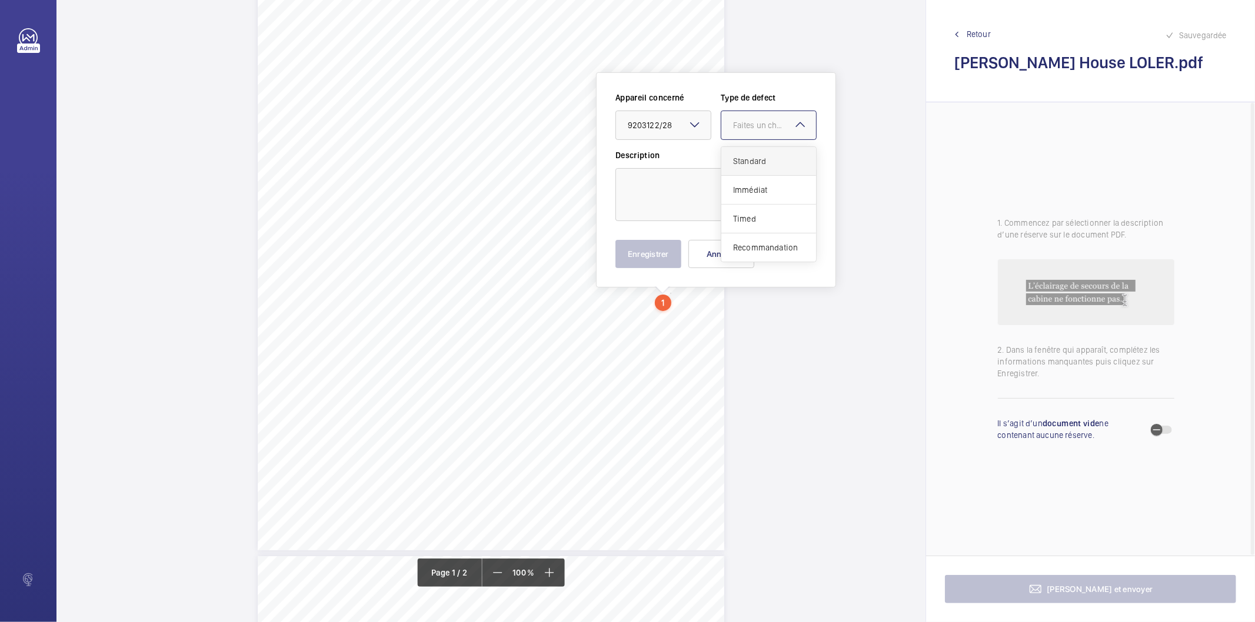
click at [742, 161] on span "Standard" at bounding box center [768, 161] width 71 height 12
click at [701, 186] on textarea at bounding box center [715, 194] width 201 height 53
type textarea "E"
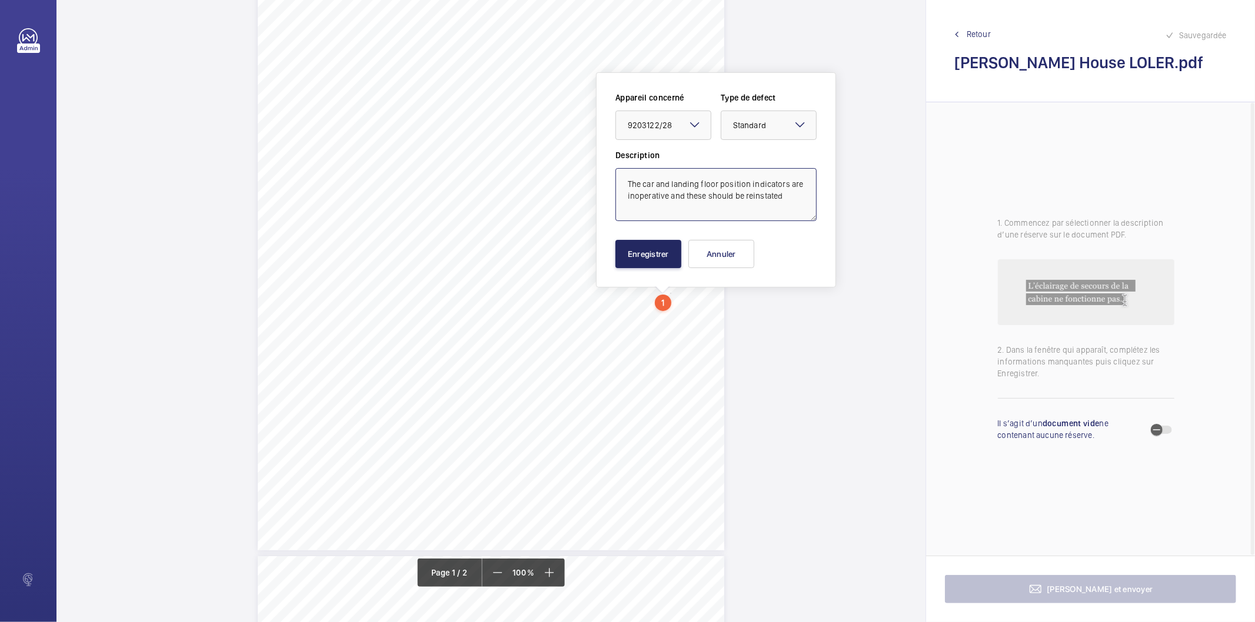
type textarea "The car and landing floor position indicators are inoperative and these should …"
click at [640, 254] on button "Enregistrer" at bounding box center [648, 254] width 66 height 28
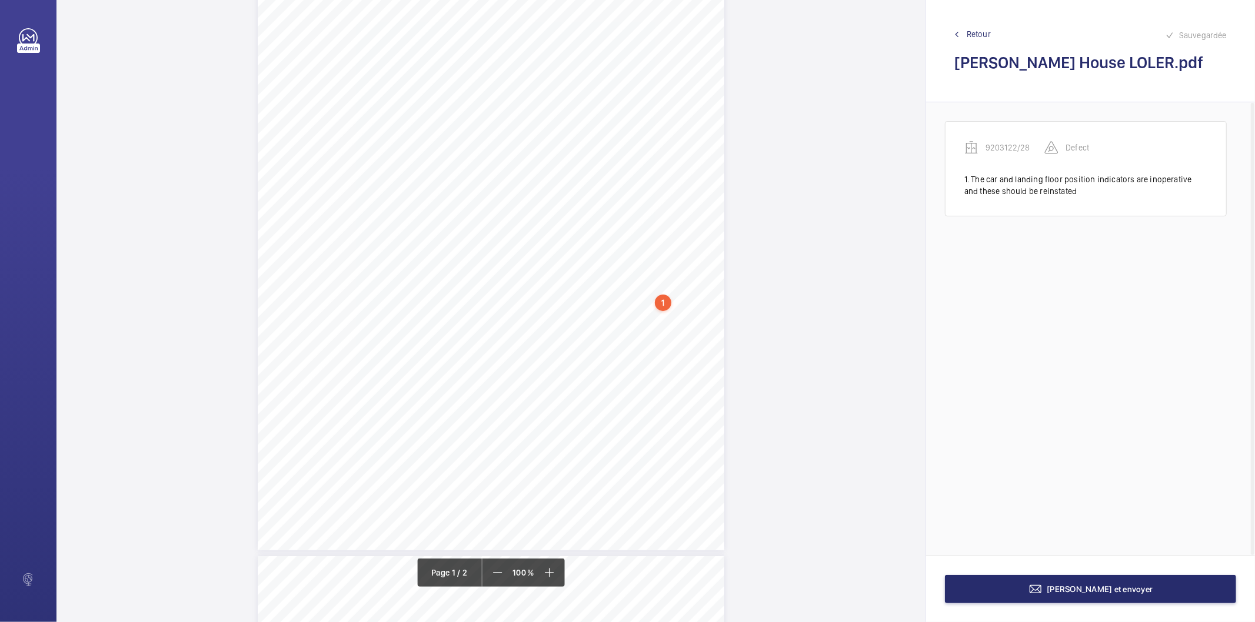
click at [662, 304] on div "1" at bounding box center [663, 303] width 16 height 16
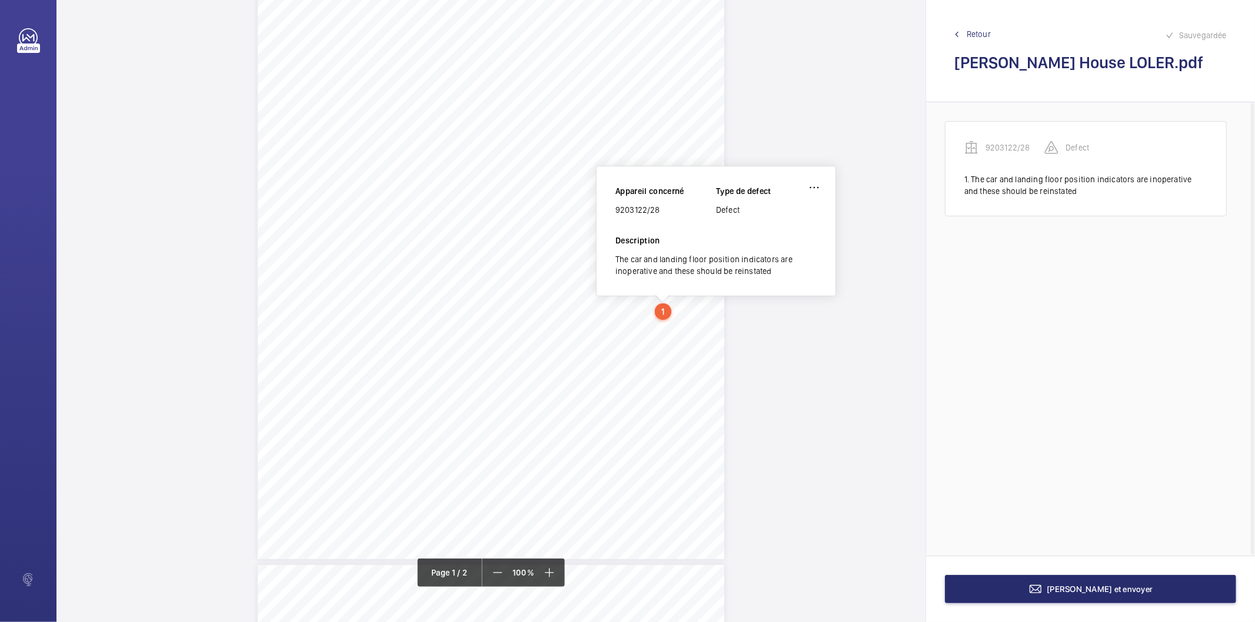
click at [634, 212] on div "9203122/28" at bounding box center [665, 210] width 101 height 12
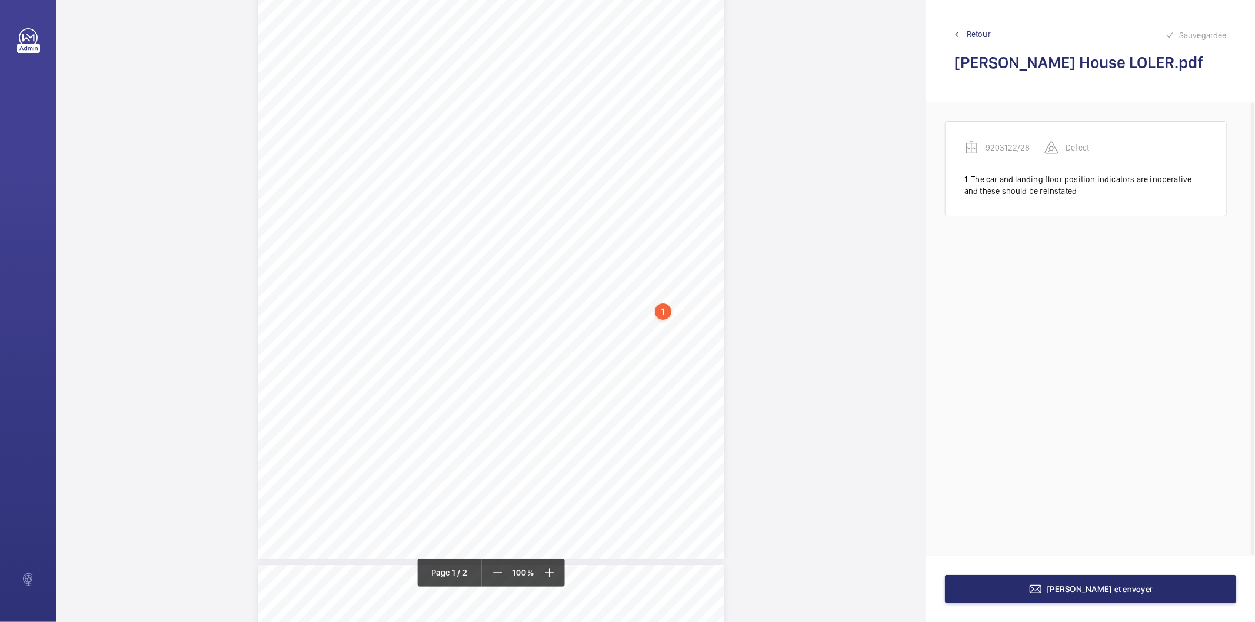
drag, startPoint x: 741, startPoint y: 333, endPoint x: 695, endPoint y: 371, distance: 59.4
click at [695, 371] on div "Lifting Operations and Lifting Equipment Regulations Report of Thorough Examina…" at bounding box center [491, 229] width 466 height 660
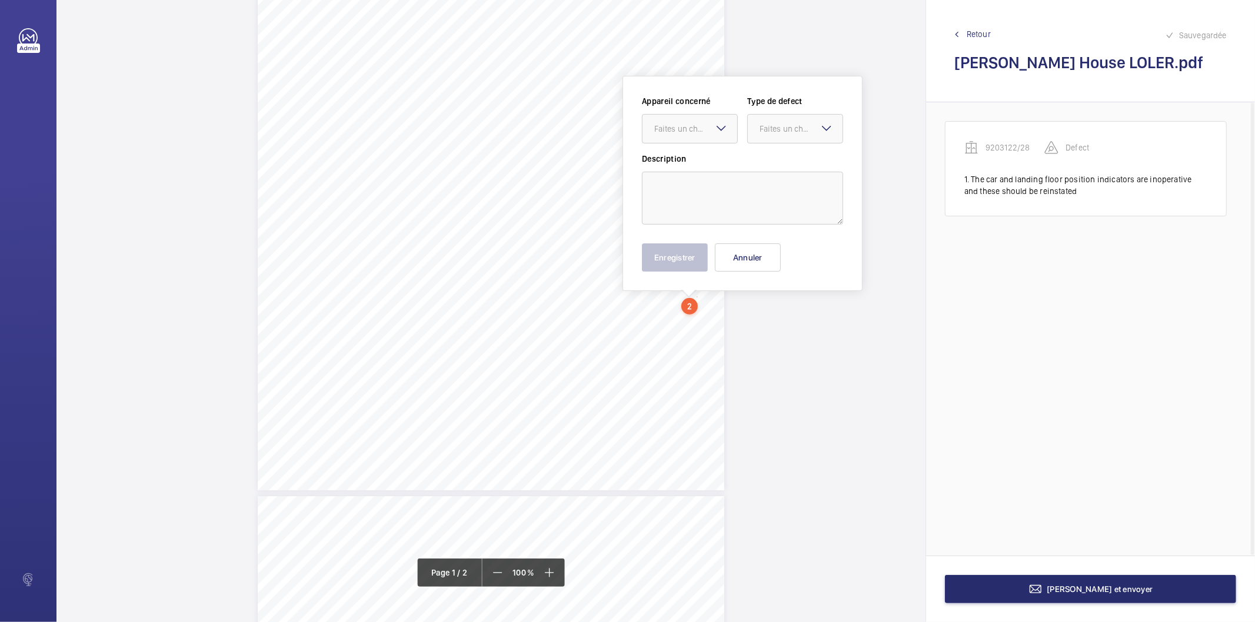
scroll to position [192, 0]
drag, startPoint x: 707, startPoint y: 119, endPoint x: 685, endPoint y: 141, distance: 30.8
click at [701, 122] on div "Faites un choix" at bounding box center [695, 125] width 83 height 12
drag, startPoint x: 679, startPoint y: 155, endPoint x: 740, endPoint y: 139, distance: 63.1
click at [681, 155] on span "9203122/28" at bounding box center [689, 161] width 71 height 12
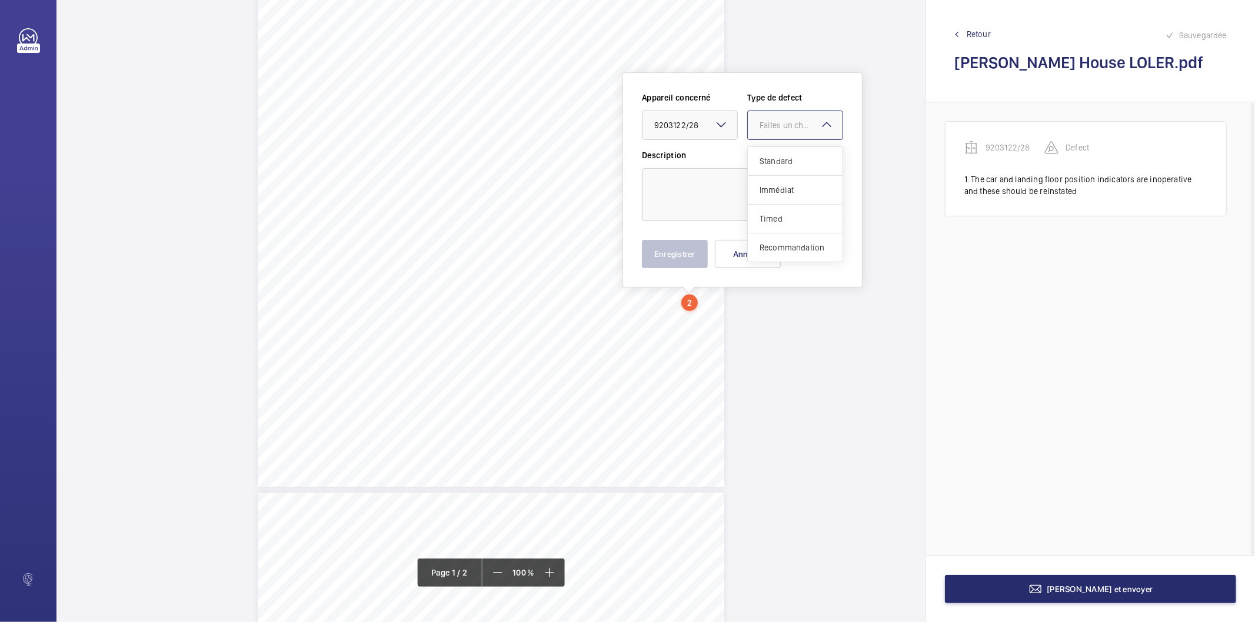
click at [768, 125] on div "Faites un choix" at bounding box center [800, 125] width 83 height 12
click at [762, 156] on span "Standard" at bounding box center [794, 161] width 71 height 12
click at [725, 182] on textarea at bounding box center [742, 194] width 201 height 53
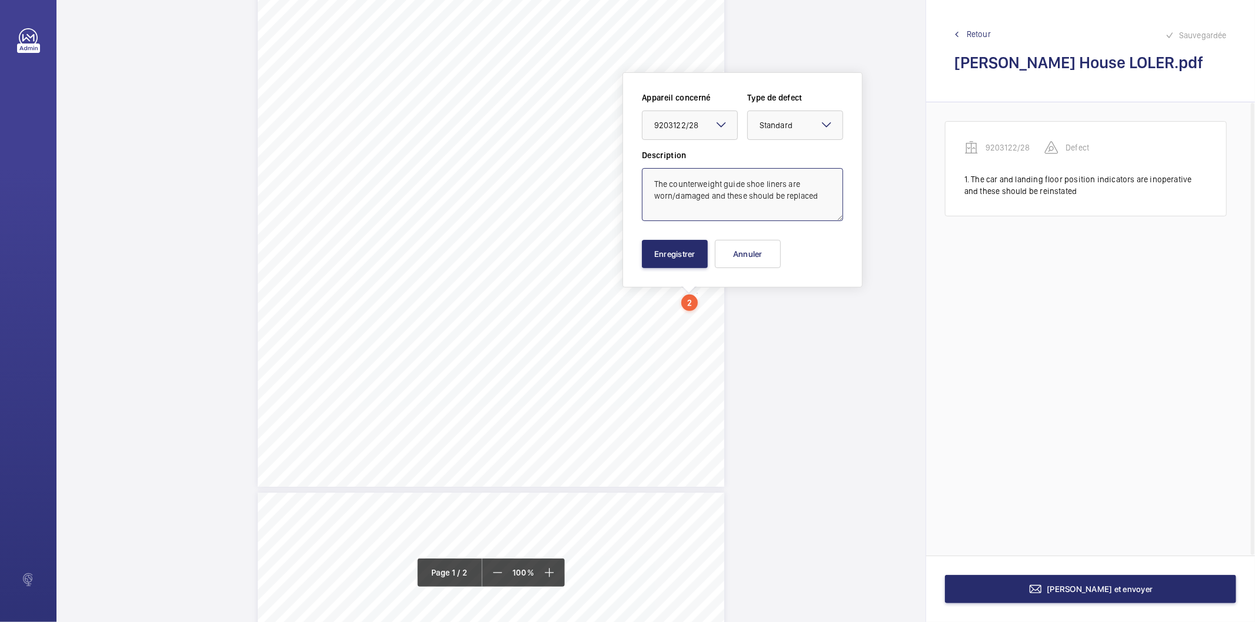
type textarea "The counterweight guide shoe liners are worn/damaged and these should be replac…"
click at [668, 259] on button "Enregistrer" at bounding box center [675, 254] width 66 height 28
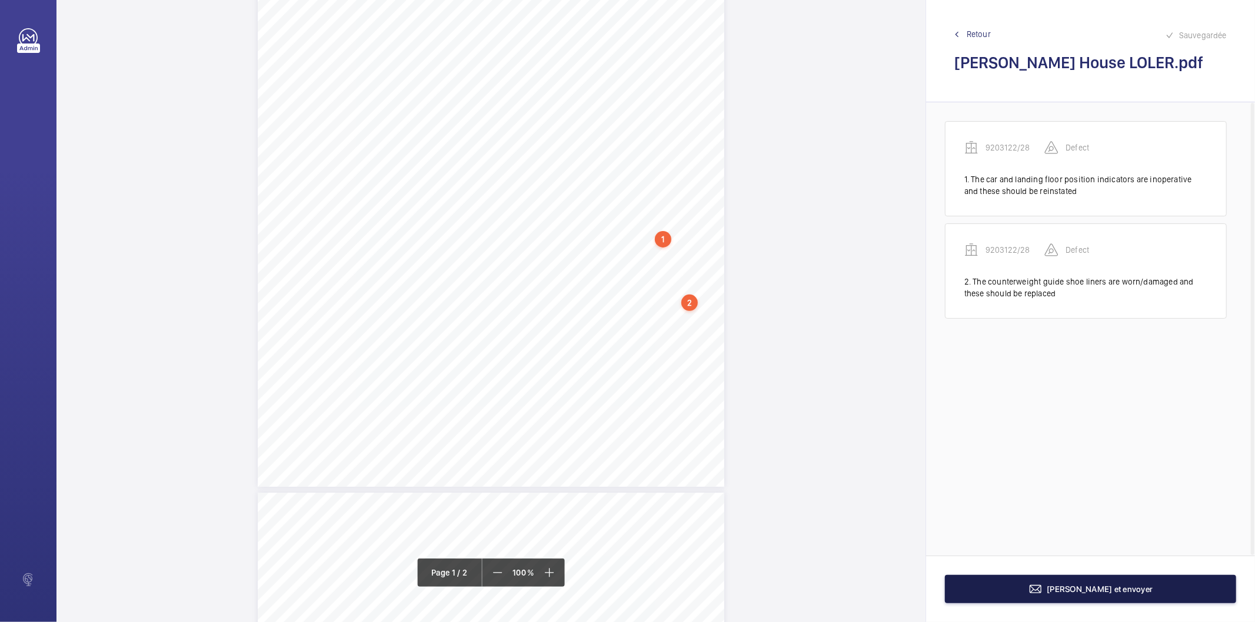
drag, startPoint x: 1008, startPoint y: 593, endPoint x: 672, endPoint y: 426, distance: 375.1
click at [604, 466] on div "Lifting Operations and Lifting Equipment Regulations Report of Thorough Examina…" at bounding box center [655, 311] width 1198 height 622
click at [962, 578] on button "[PERSON_NAME] et envoyer" at bounding box center [1090, 589] width 291 height 28
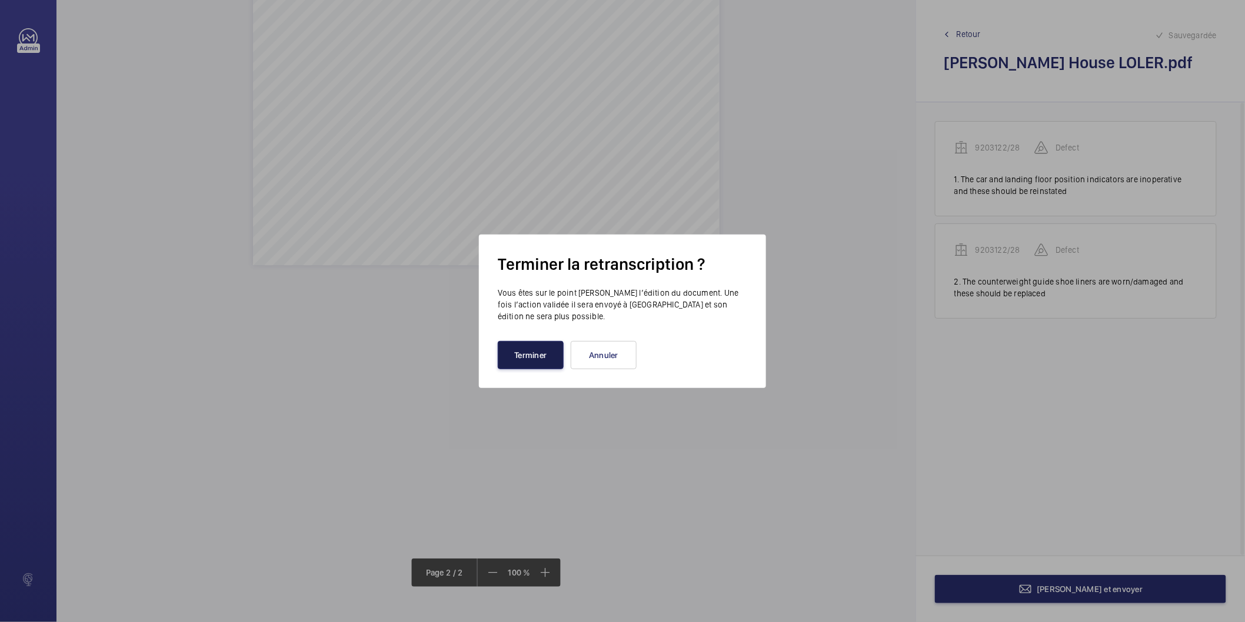
click at [545, 349] on button "Terminer" at bounding box center [531, 355] width 66 height 28
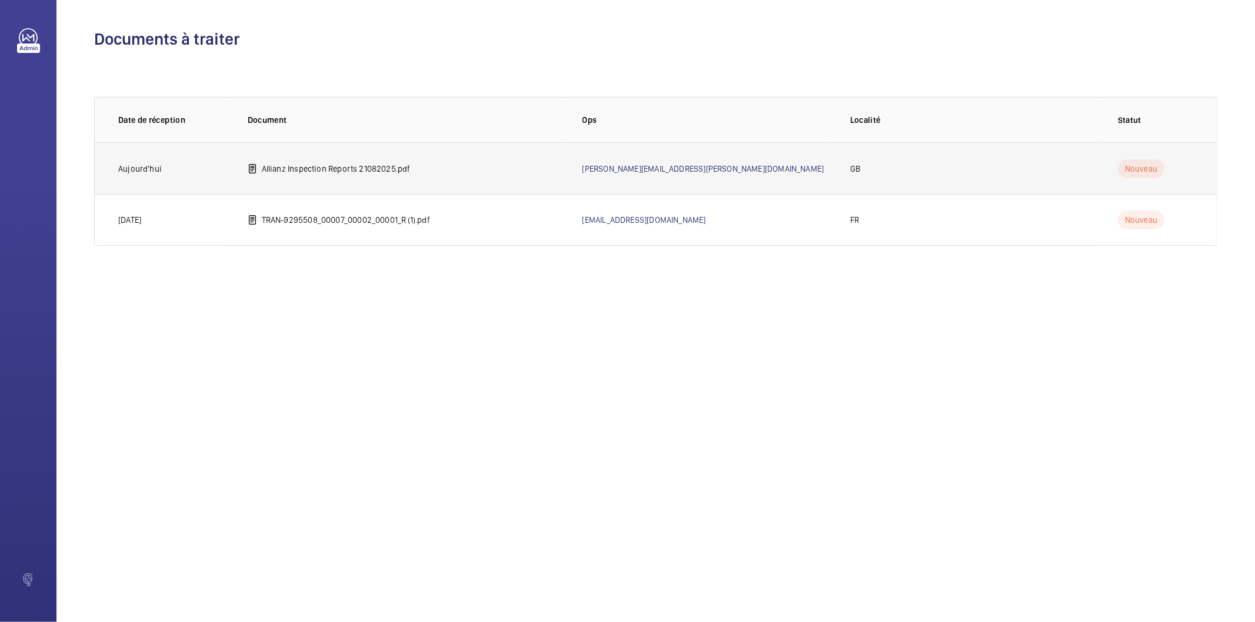
click at [332, 175] on td "Allianz Inspection Reports 21082025.pdf" at bounding box center [396, 168] width 335 height 52
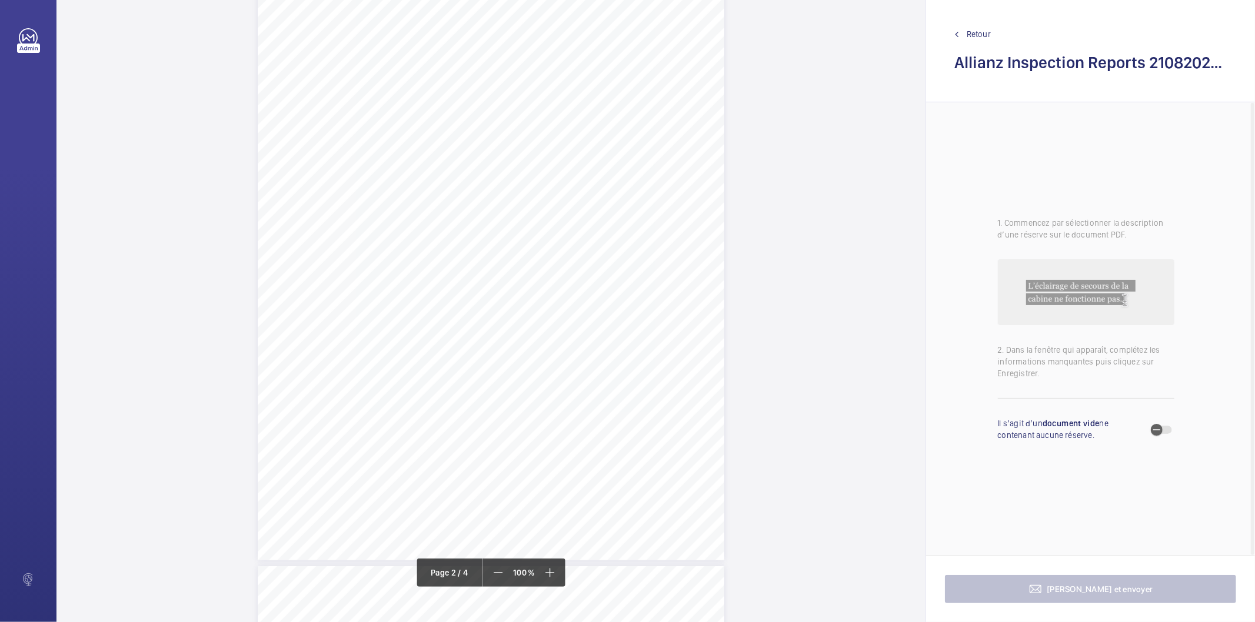
scroll to position [1177, 0]
click at [705, 375] on div "Lift Report Lifting Operations & Lifting Equipment Regulation 1998 Provision & …" at bounding box center [491, 504] width 466 height 660
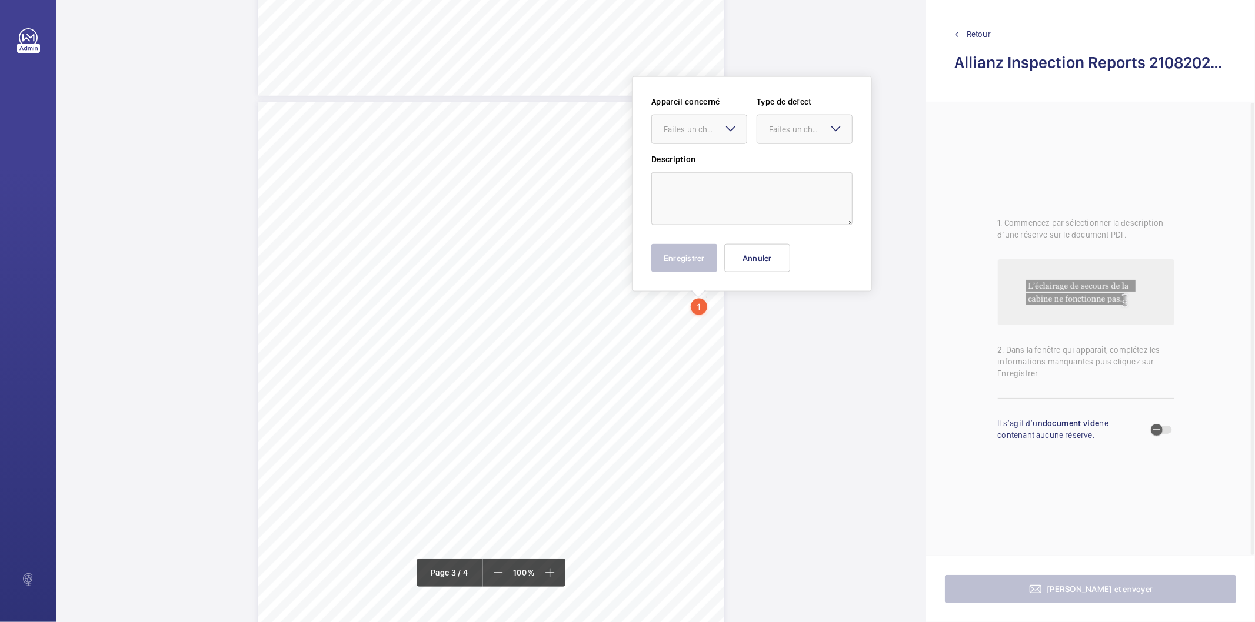
scroll to position [1254, 0]
click at [725, 126] on mat-icon at bounding box center [731, 124] width 14 height 14
click at [630, 358] on div "Lift Report Lifting Operations & Lifting Equipment Regulation 1998 Provision & …" at bounding box center [491, 427] width 466 height 660
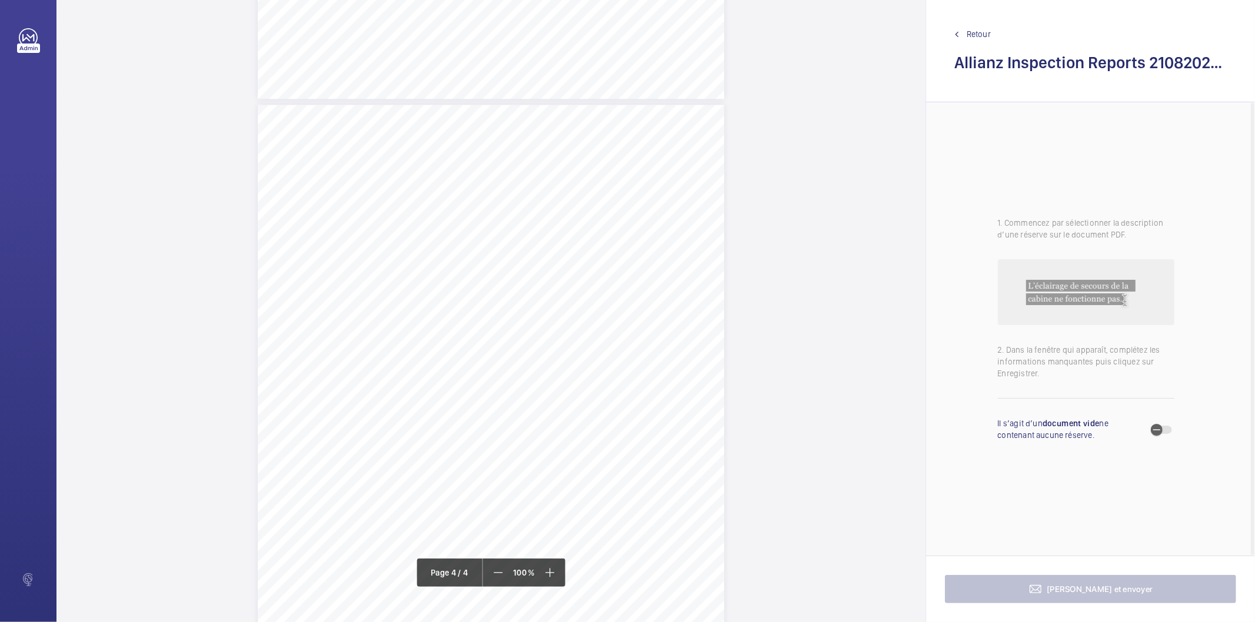
scroll to position [1882, 0]
drag, startPoint x: 488, startPoint y: 321, endPoint x: 498, endPoint y: 326, distance: 11.1
click at [498, 326] on div "Lift Report Lifting Operations & Lifting Equipment Regulation 1998 Provision & …" at bounding box center [491, 464] width 466 height 660
drag, startPoint x: 545, startPoint y: 257, endPoint x: 543, endPoint y: 265, distance: 8.6
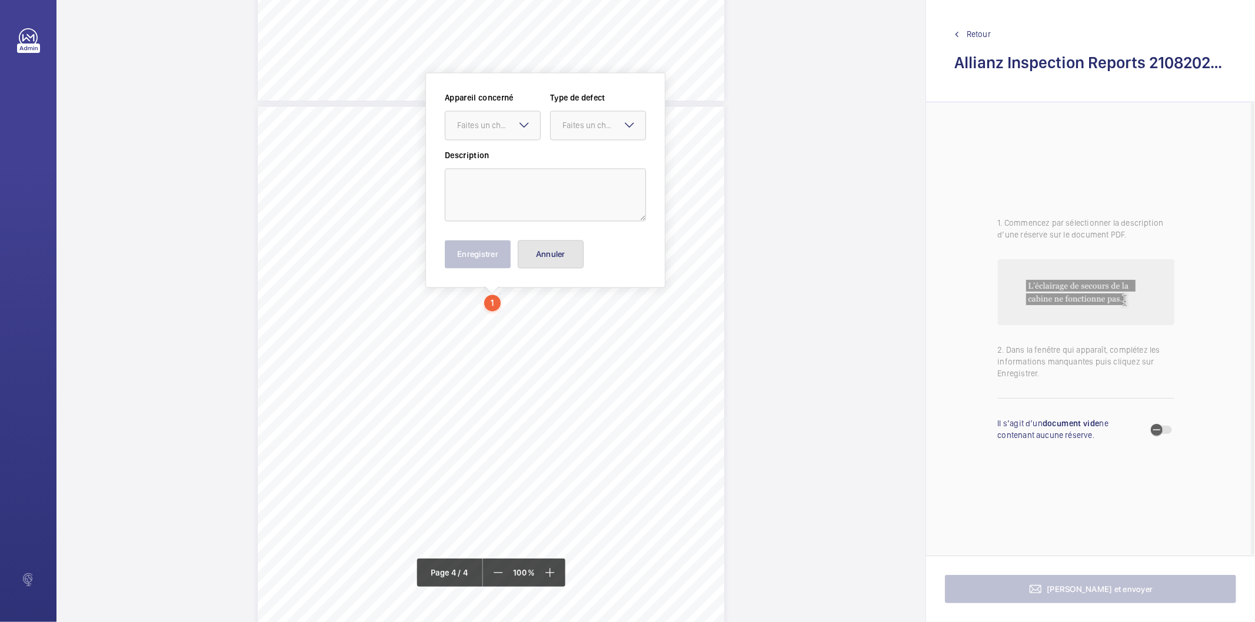
click at [545, 262] on button "Annuler" at bounding box center [551, 254] width 66 height 28
drag, startPoint x: 488, startPoint y: 292, endPoint x: 497, endPoint y: 296, distance: 9.7
click at [497, 296] on div "Lift Report Lifting Operations & Lifting Equipment Regulation 1998 Provision & …" at bounding box center [491, 436] width 466 height 660
drag, startPoint x: 526, startPoint y: 260, endPoint x: 498, endPoint y: 292, distance: 42.9
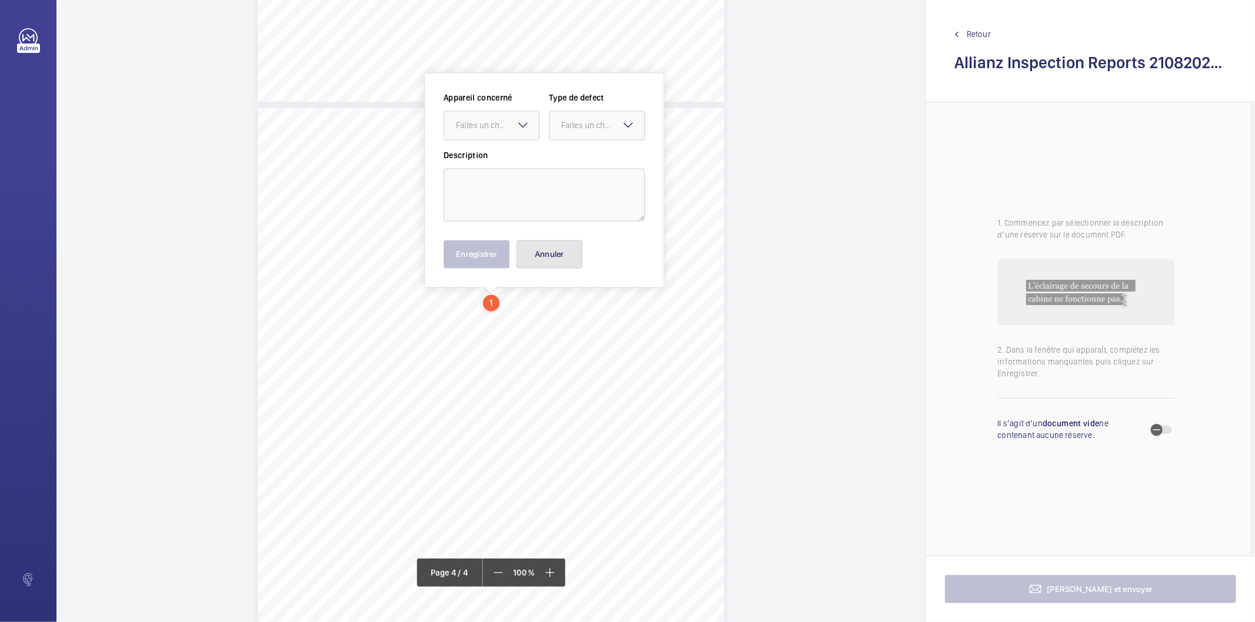
click at [524, 266] on button "Annuler" at bounding box center [549, 254] width 66 height 28
drag, startPoint x: 490, startPoint y: 295, endPoint x: 518, endPoint y: 307, distance: 30.8
click at [518, 307] on div "Lift Report Lifting Operations & Lifting Equipment Regulation 1998 Provision & …" at bounding box center [491, 438] width 466 height 660
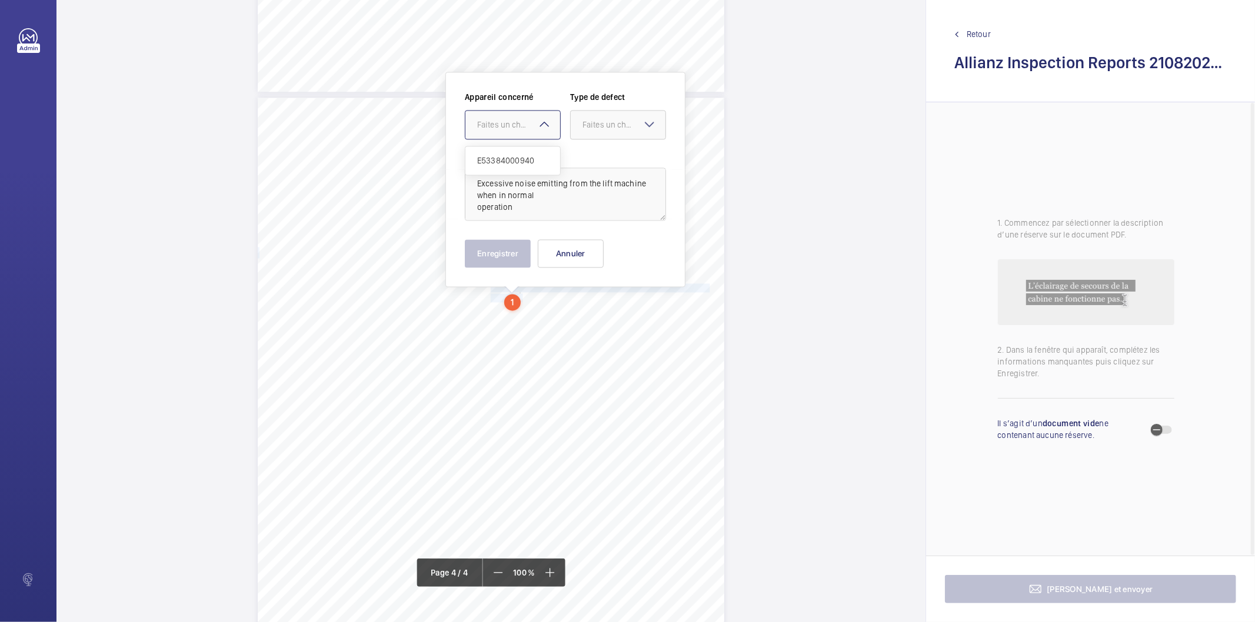
drag, startPoint x: 522, startPoint y: 126, endPoint x: 516, endPoint y: 156, distance: 30.6
click at [522, 128] on div "Faites un choix" at bounding box center [518, 125] width 83 height 12
click at [516, 161] on span "E53384000940" at bounding box center [512, 161] width 71 height 12
click at [587, 131] on div "Faites un choix" at bounding box center [618, 125] width 95 height 12
click at [602, 169] on div "Standard" at bounding box center [618, 160] width 95 height 29
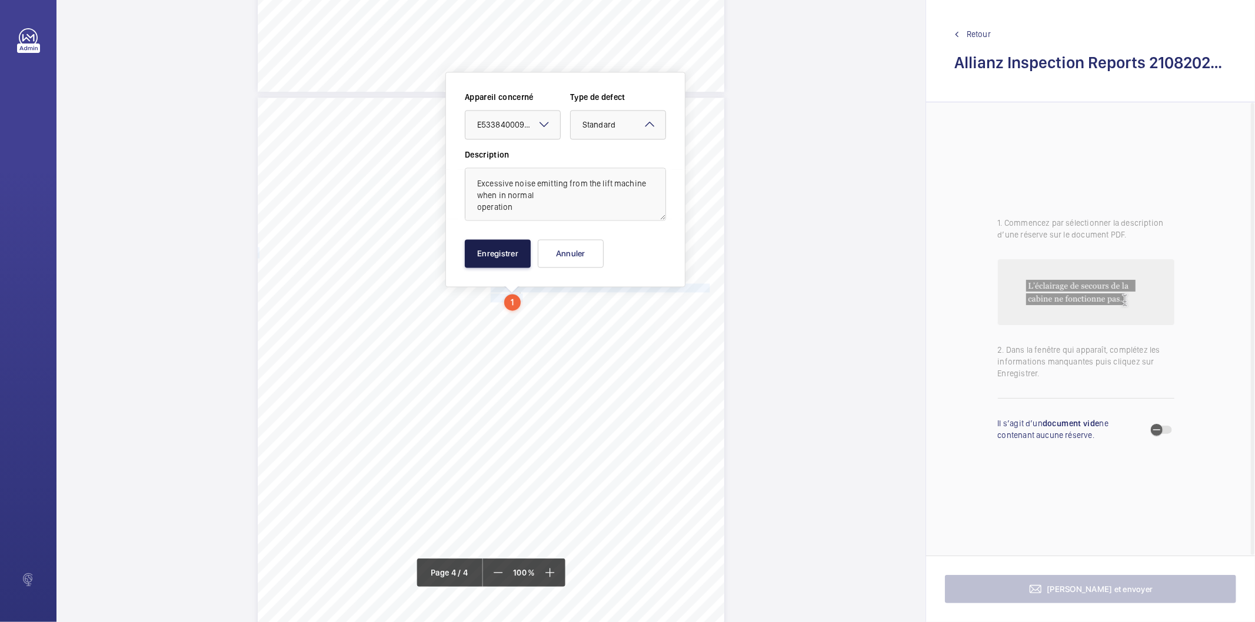
click at [498, 239] on button "Enregistrer" at bounding box center [498, 253] width 66 height 28
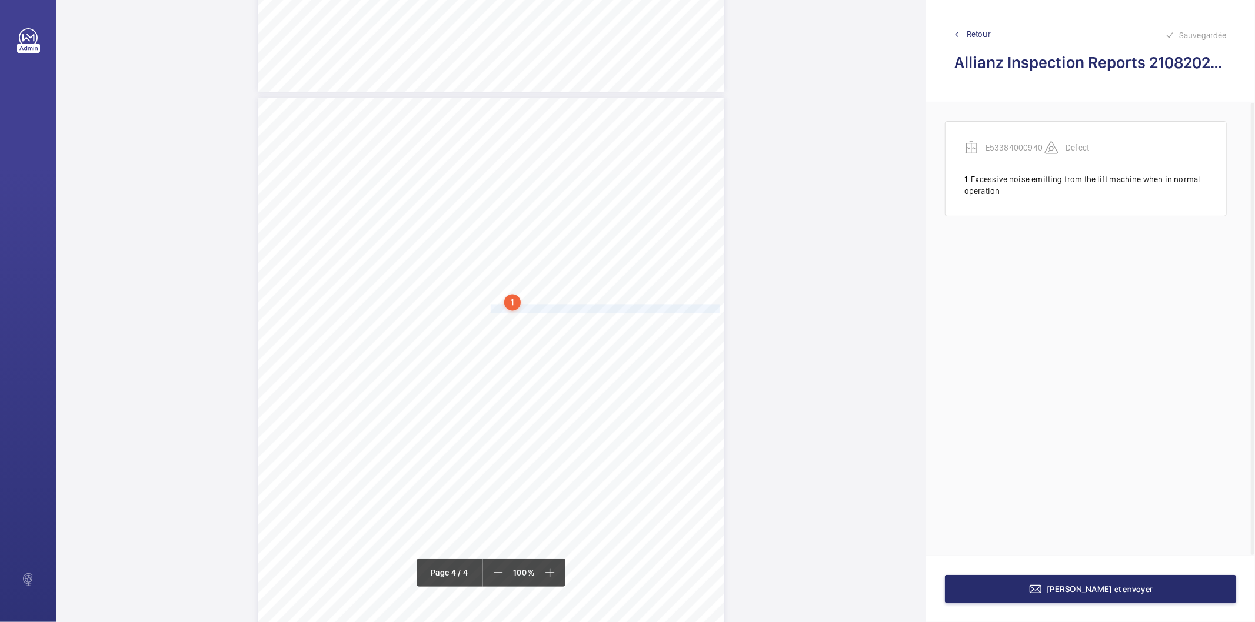
drag, startPoint x: 489, startPoint y: 308, endPoint x: 697, endPoint y: 306, distance: 208.2
click at [697, 306] on span "The front car door safety edge strip is not fully secured at top fixing." at bounding box center [607, 309] width 232 height 8
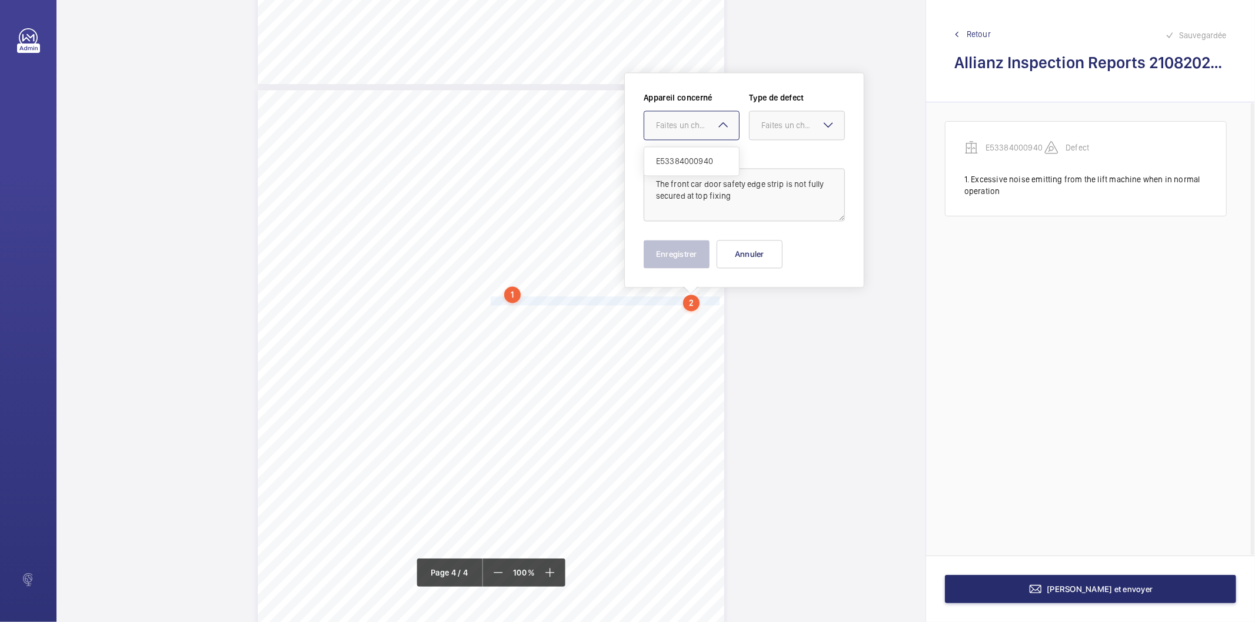
drag, startPoint x: 700, startPoint y: 121, endPoint x: 697, endPoint y: 144, distance: 23.7
click at [700, 120] on div "Faites un choix" at bounding box center [697, 125] width 83 height 12
click at [689, 156] on span "E53384000940" at bounding box center [691, 161] width 71 height 12
drag, startPoint x: 767, startPoint y: 127, endPoint x: 774, endPoint y: 145, distance: 19.0
click at [768, 127] on div "Faites un choix" at bounding box center [802, 125] width 83 height 12
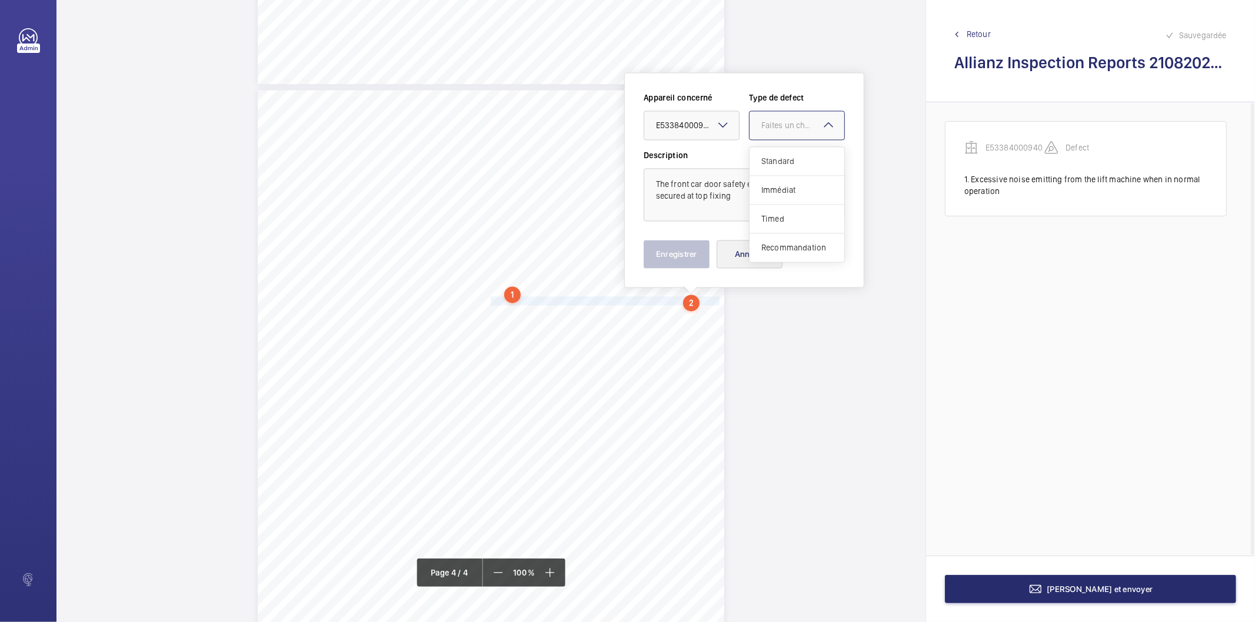
drag, startPoint x: 778, startPoint y: 156, endPoint x: 742, endPoint y: 244, distance: 94.7
click at [778, 156] on span "Standard" at bounding box center [796, 161] width 71 height 12
click at [681, 259] on button "Enregistrer" at bounding box center [677, 254] width 66 height 28
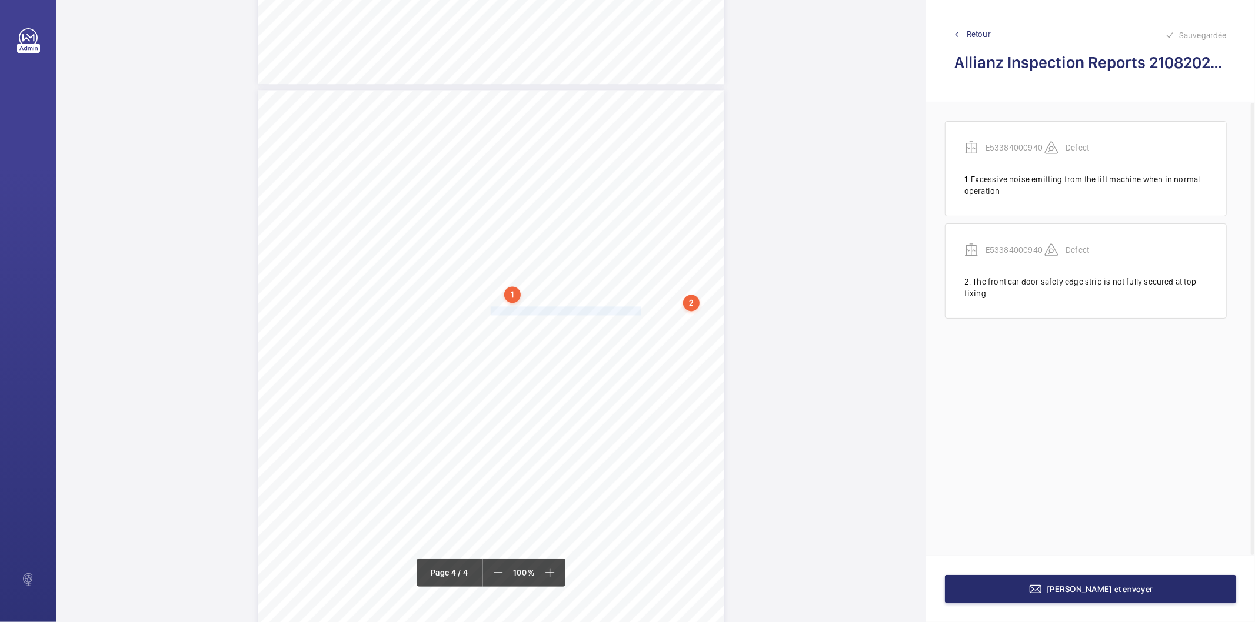
drag, startPoint x: 489, startPoint y: 309, endPoint x: 625, endPoint y: 310, distance: 135.9
click at [625, 310] on span "Various in-car handrail end caps are missing." at bounding box center [568, 311] width 154 height 8
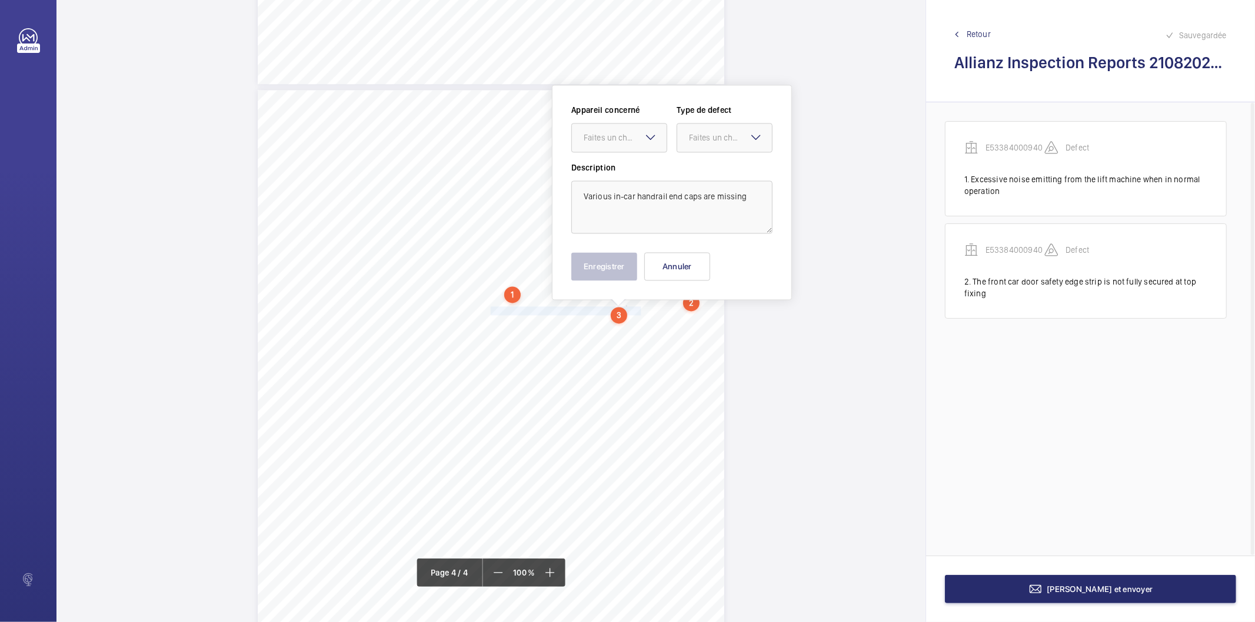
scroll to position [1939, 0]
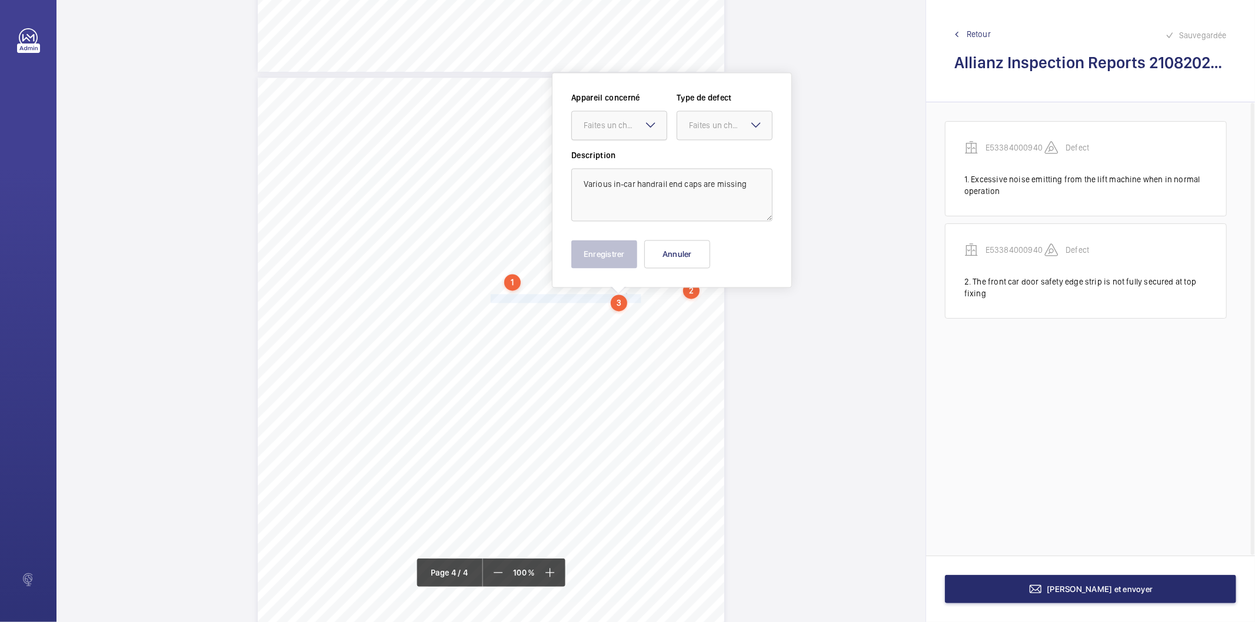
click at [615, 133] on div at bounding box center [619, 125] width 95 height 28
click at [615, 161] on span "E53384000940" at bounding box center [619, 161] width 71 height 12
click at [705, 125] on div "Faites un choix" at bounding box center [730, 125] width 83 height 12
click at [705, 156] on span "Standard" at bounding box center [724, 161] width 71 height 12
drag, startPoint x: 618, startPoint y: 255, endPoint x: 538, endPoint y: 279, distance: 83.6
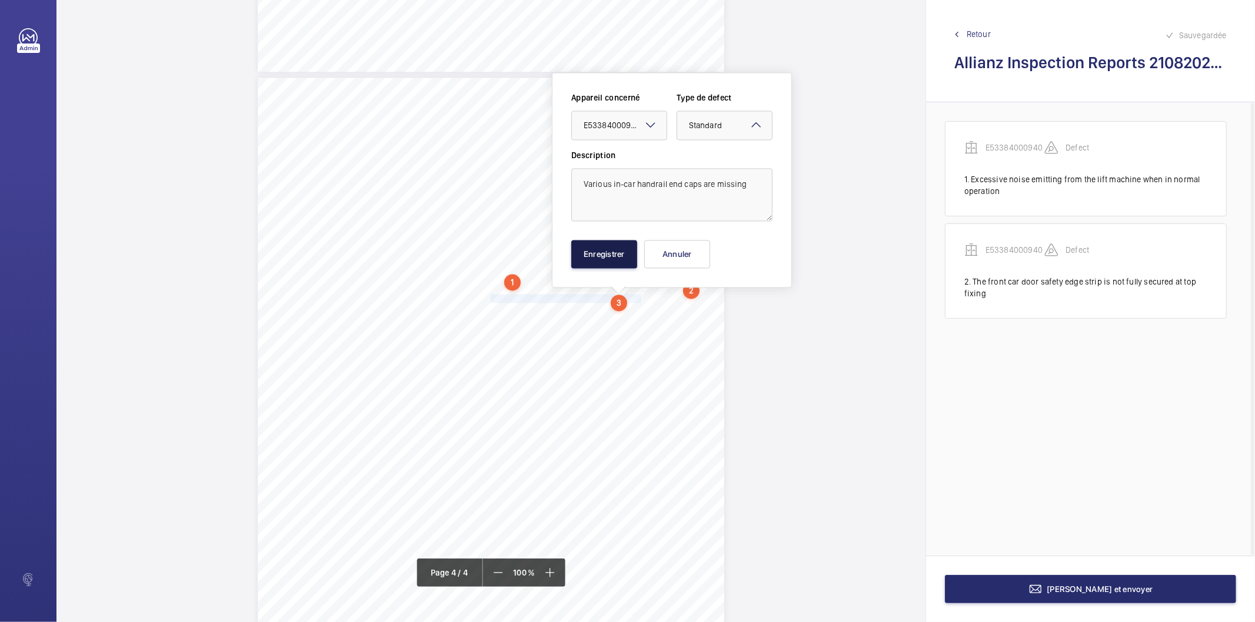
click at [618, 255] on button "Enregistrer" at bounding box center [604, 254] width 66 height 28
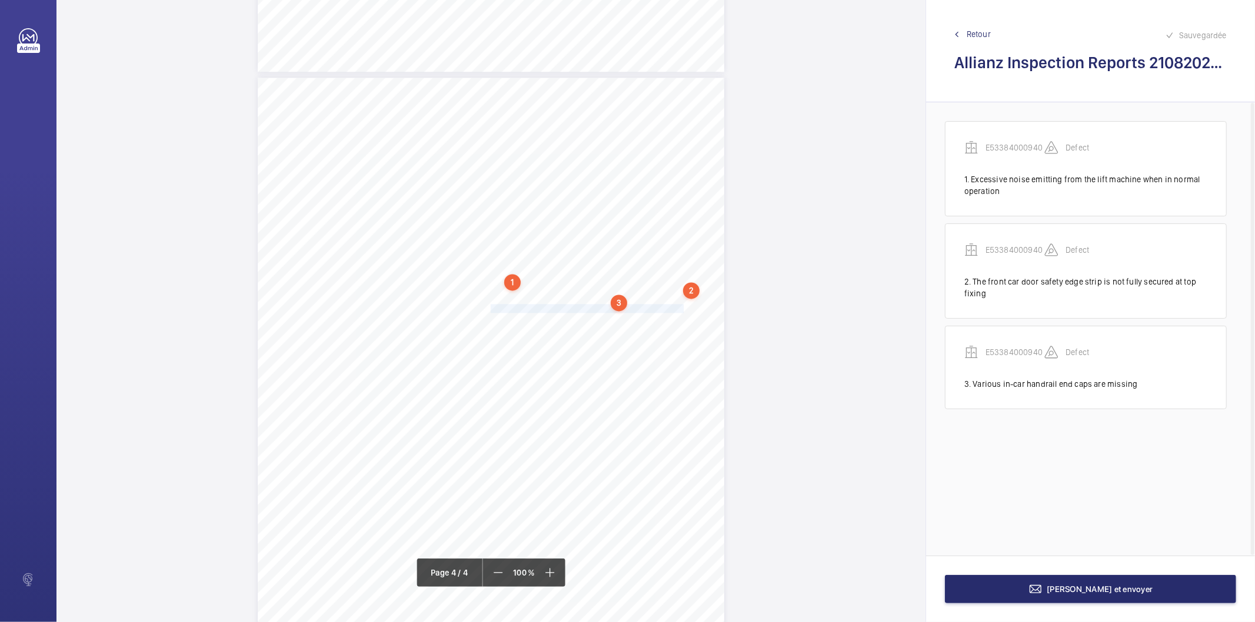
drag, startPoint x: 490, startPoint y: 308, endPoint x: 665, endPoint y: 308, distance: 175.3
click at [665, 308] on span "The front car doors are noisy during opening and closing." at bounding box center [589, 309] width 196 height 8
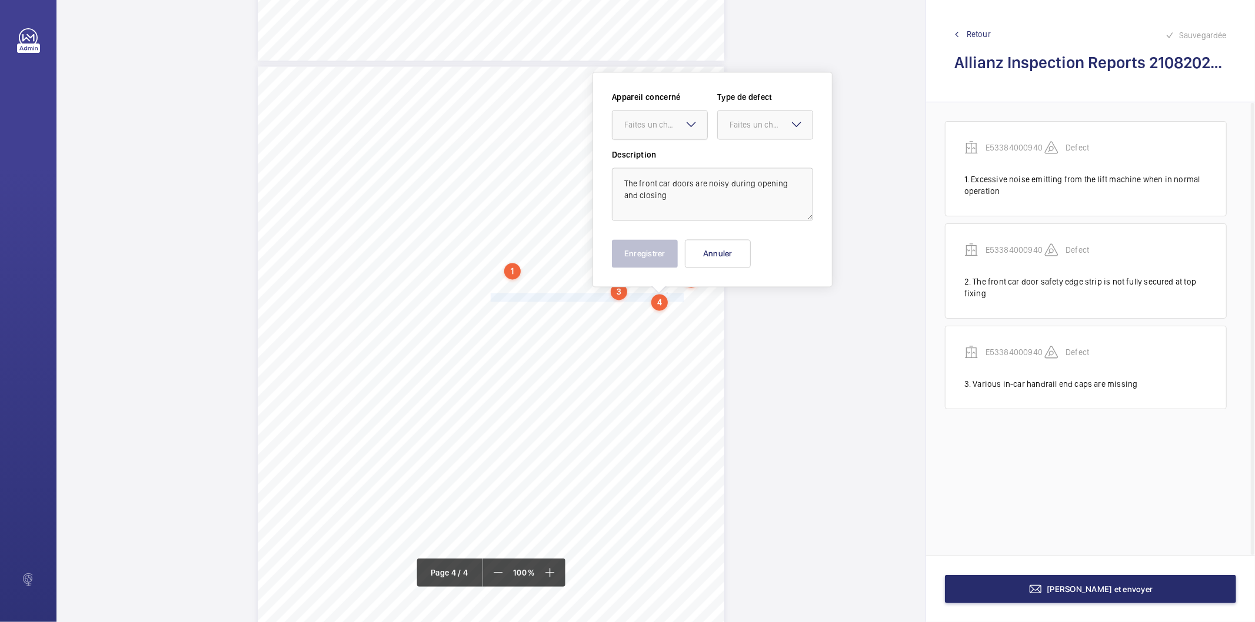
click at [639, 132] on div at bounding box center [659, 125] width 95 height 28
click at [641, 156] on span "E53384000940" at bounding box center [659, 161] width 71 height 12
click at [734, 133] on div at bounding box center [765, 125] width 95 height 28
click at [743, 160] on span "Standard" at bounding box center [764, 161] width 71 height 12
click at [655, 251] on button "Enregistrer" at bounding box center [645, 253] width 66 height 28
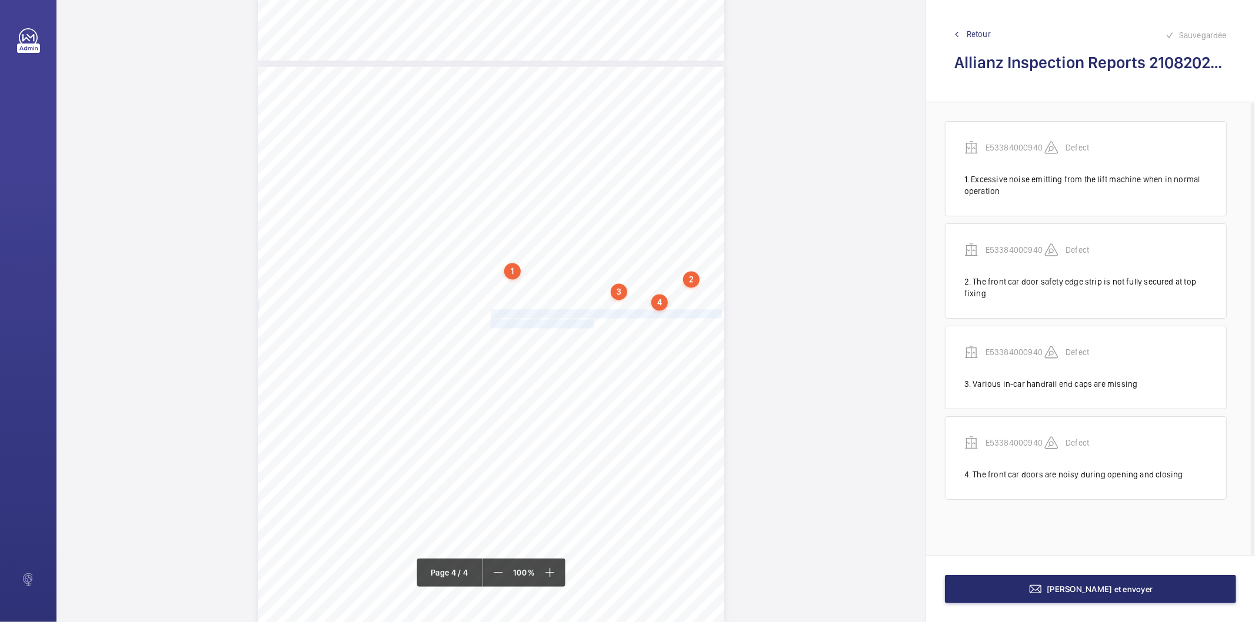
drag, startPoint x: 489, startPoint y: 310, endPoint x: 583, endPoint y: 322, distance: 94.3
click at [583, 322] on div "Lift Report Lifting Operations & Lifting Equipment Regulation 1998 Provision & …" at bounding box center [491, 396] width 466 height 660
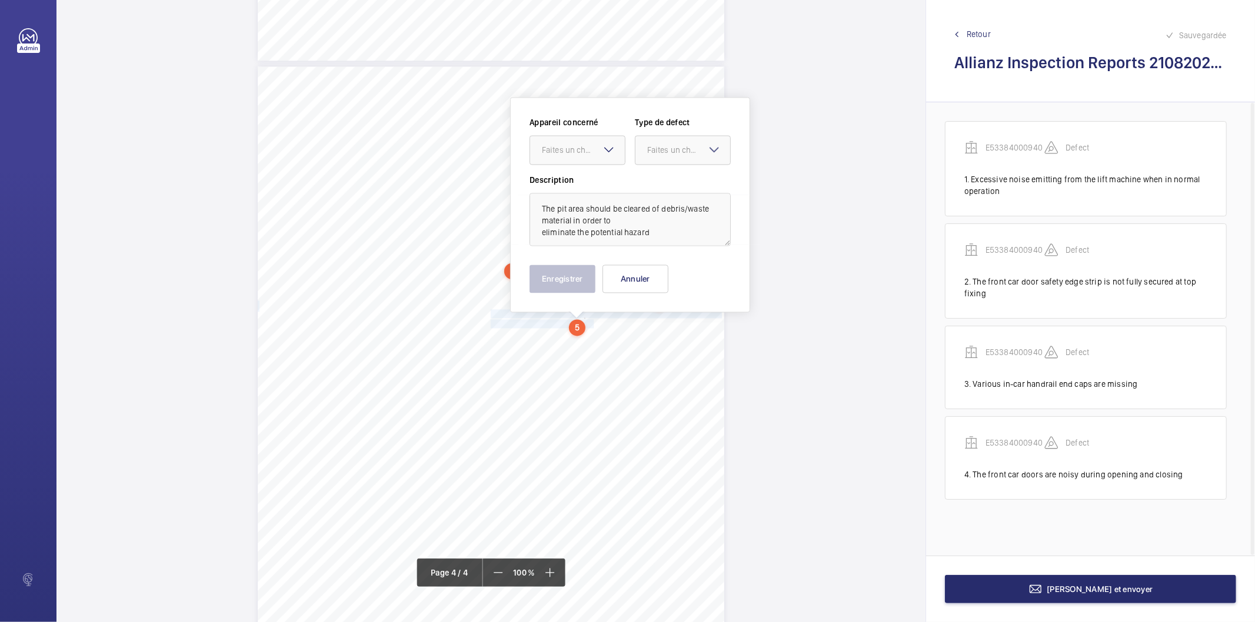
scroll to position [1975, 0]
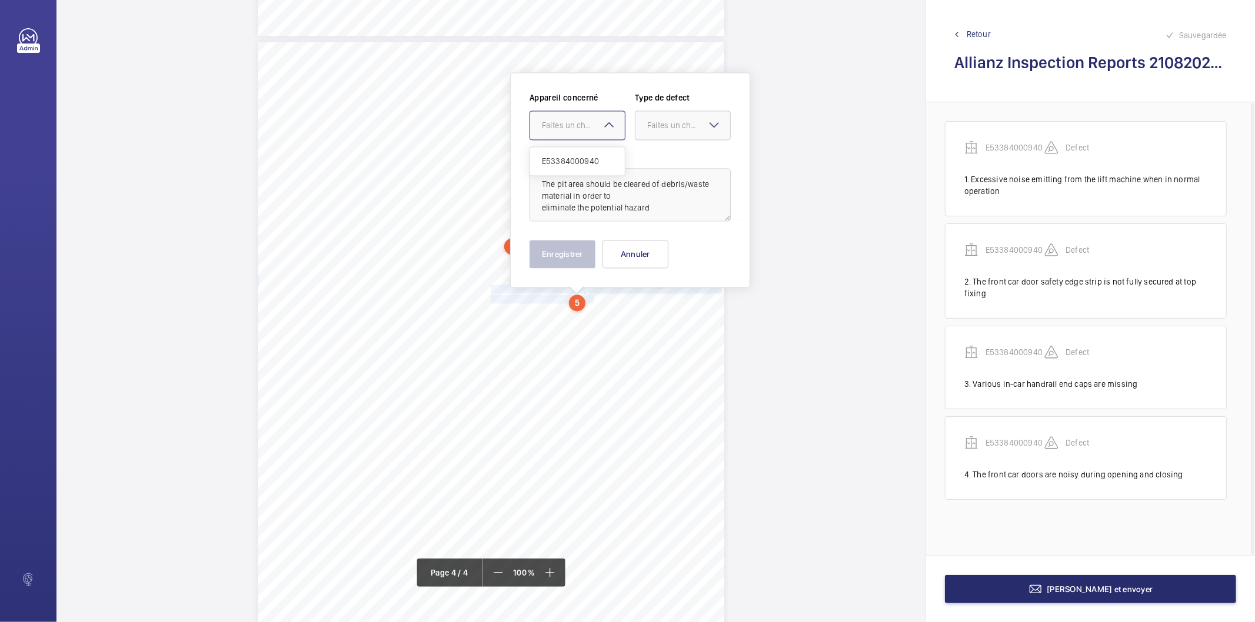
click at [585, 130] on div "Faites un choix" at bounding box center [583, 125] width 83 height 12
click at [584, 159] on span "E53384000940" at bounding box center [577, 161] width 71 height 12
click at [658, 125] on div "Faites un choix" at bounding box center [688, 125] width 83 height 12
click at [686, 246] on span "Recommandation" at bounding box center [682, 248] width 71 height 12
click at [581, 256] on button "Enregistrer" at bounding box center [562, 254] width 66 height 28
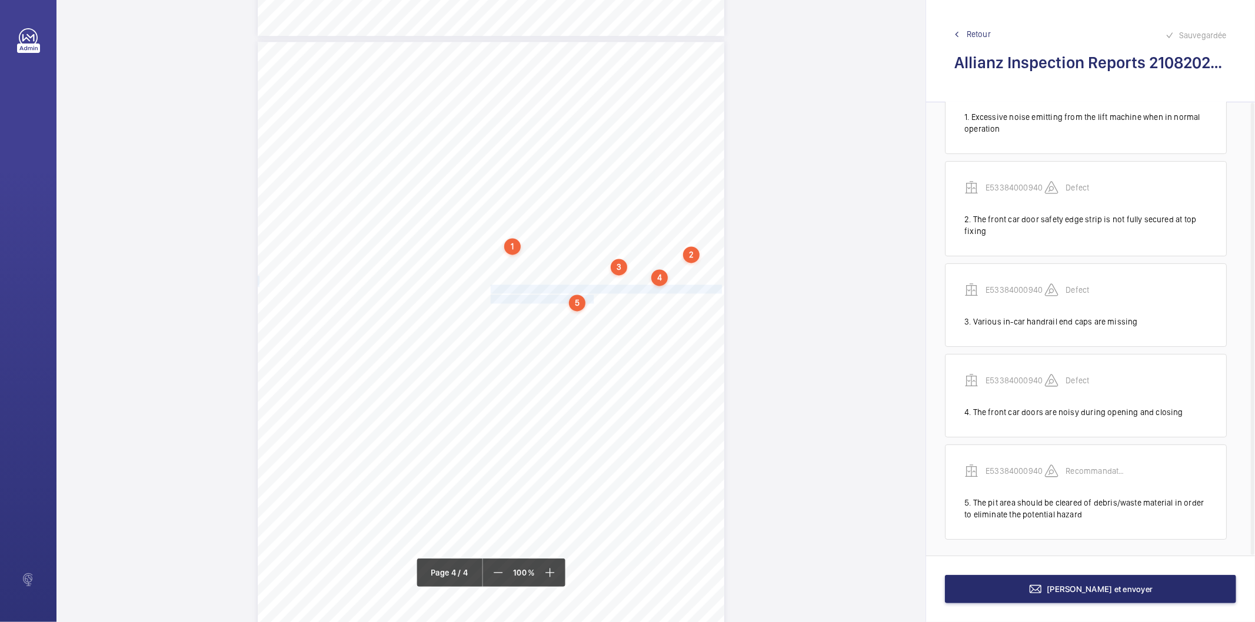
scroll to position [65, 0]
drag, startPoint x: 489, startPoint y: 309, endPoint x: 699, endPoint y: 308, distance: 209.4
click at [699, 308] on span "Observed the oil collection pots in the lift pit are full and overflowing." at bounding box center [609, 309] width 237 height 8
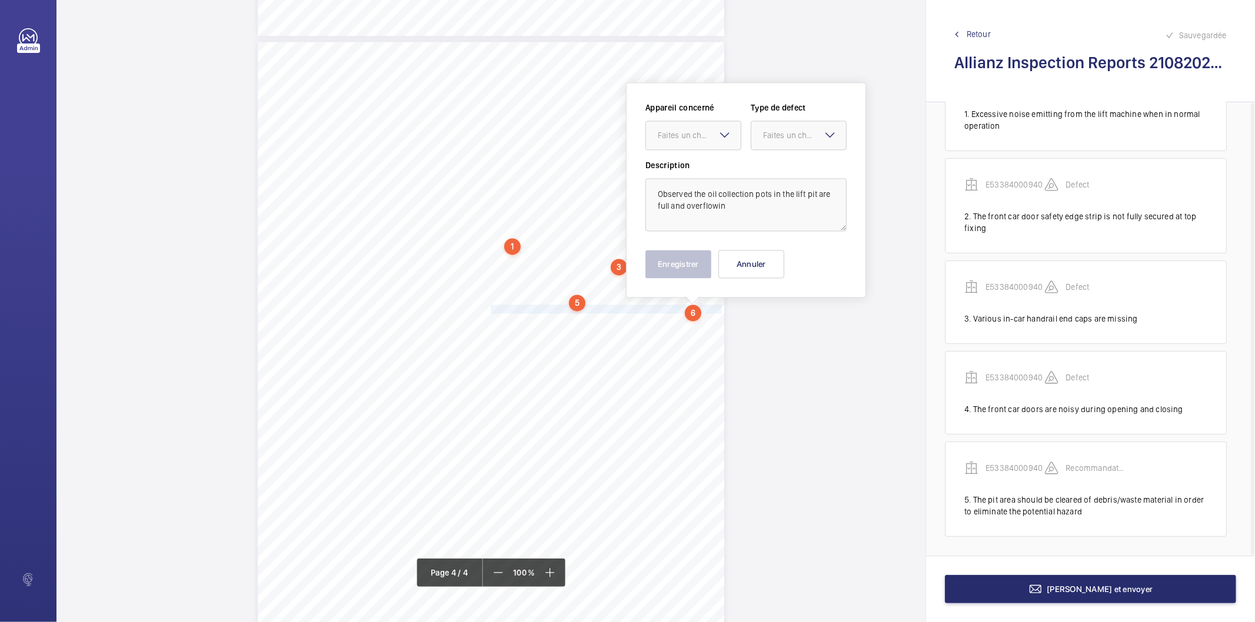
scroll to position [1985, 0]
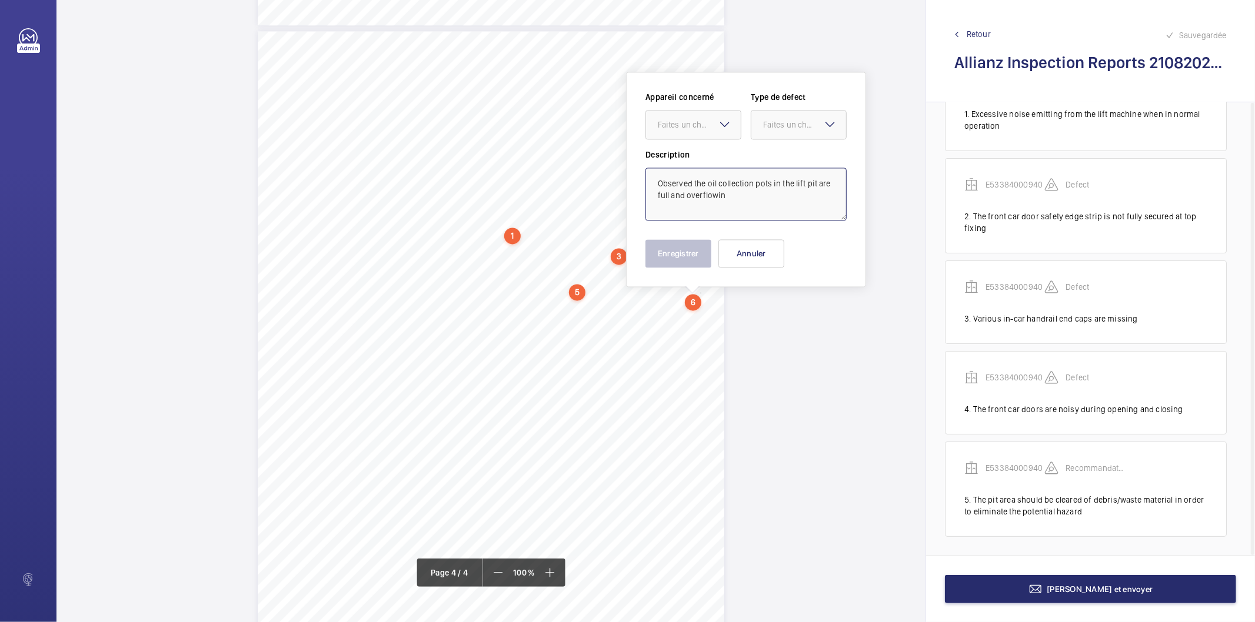
click at [738, 205] on textarea "Observed the oil collection pots in the lift pit are full and overflowin" at bounding box center [745, 194] width 201 height 53
drag, startPoint x: 709, startPoint y: 129, endPoint x: 693, endPoint y: 166, distance: 40.6
click at [707, 129] on div "Faites un choix" at bounding box center [699, 125] width 83 height 12
click at [697, 162] on span "E53384000940" at bounding box center [693, 161] width 71 height 12
click at [779, 131] on div at bounding box center [798, 125] width 95 height 28
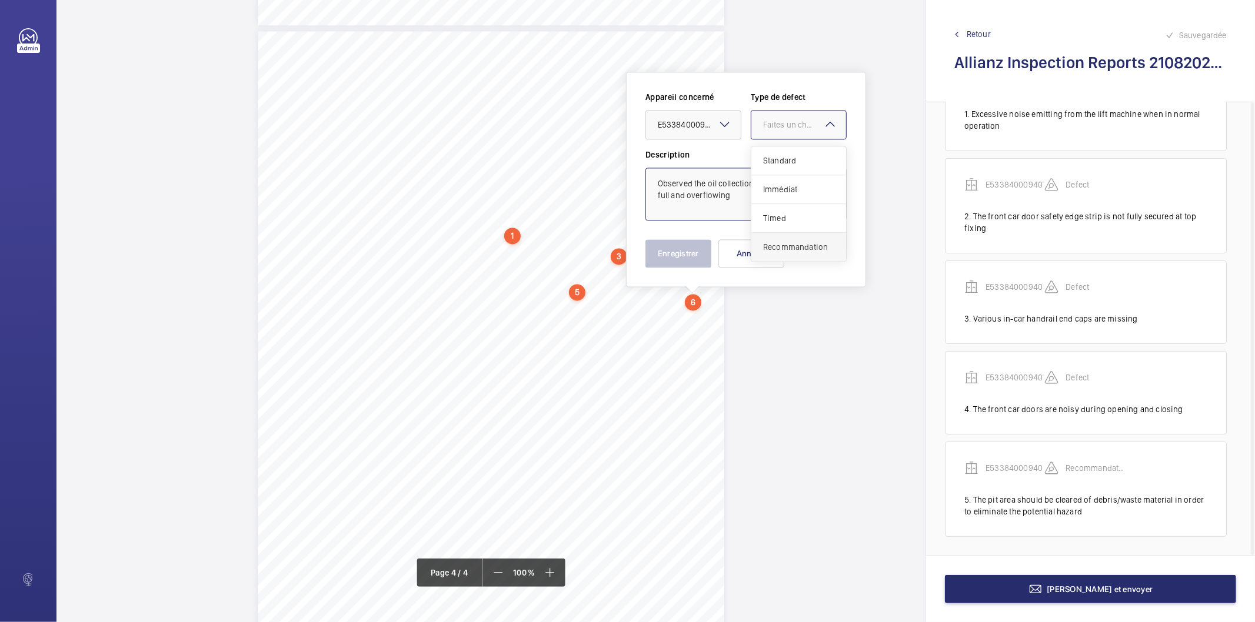
drag, startPoint x: 796, startPoint y: 245, endPoint x: 731, endPoint y: 247, distance: 64.7
click at [792, 246] on span "Recommandation" at bounding box center [798, 247] width 71 height 12
type textarea "Observed the oil collection pots in the lift pit are full and overflowing"
click at [692, 252] on button "Enregistrer" at bounding box center [678, 253] width 66 height 28
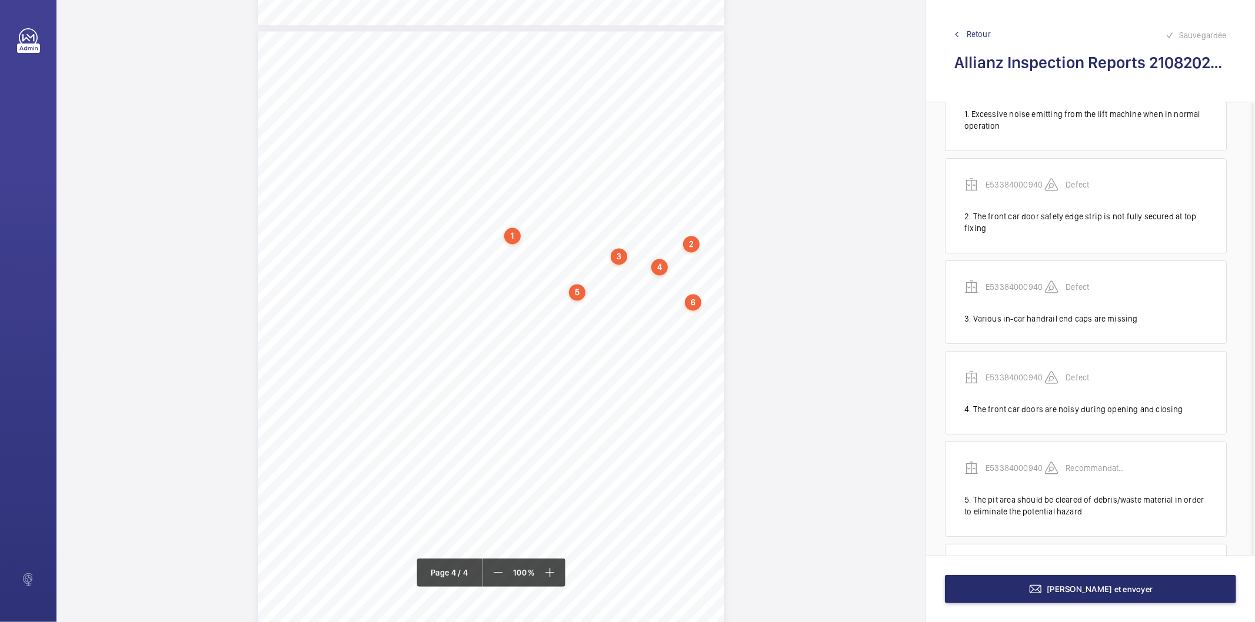
scroll to position [167, 0]
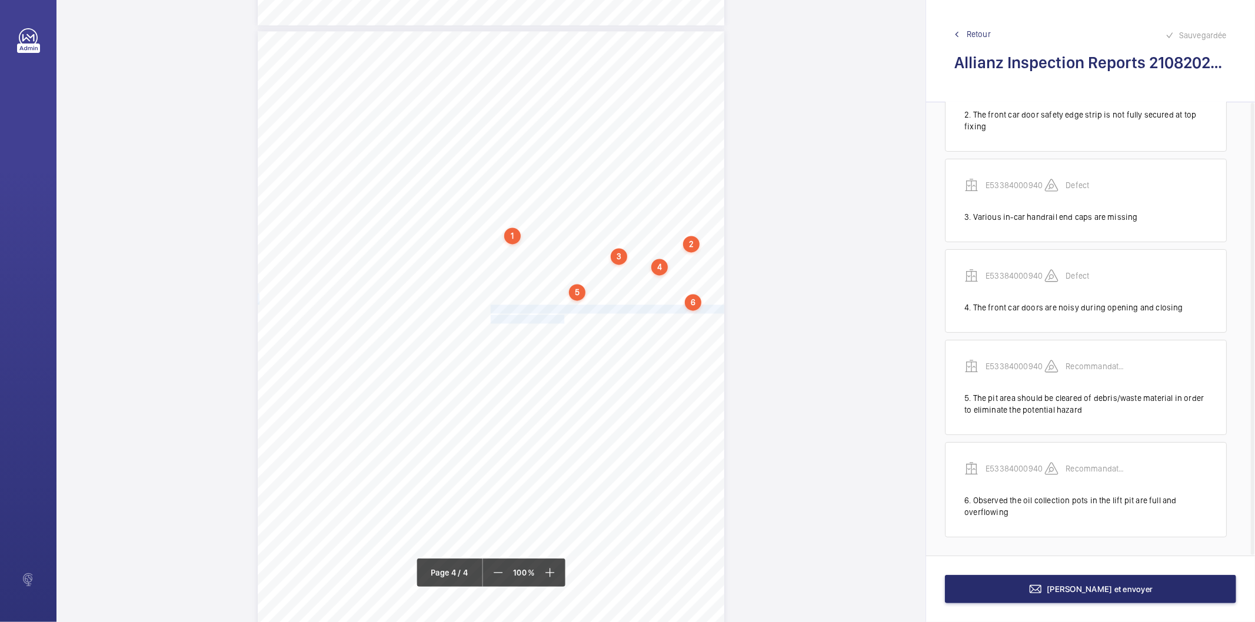
drag, startPoint x: 489, startPoint y: 308, endPoint x: 556, endPoint y: 318, distance: 67.8
click at [556, 318] on div "Lift Report Lifting Operations & Lifting Equipment Regulation 1998 Provision & …" at bounding box center [491, 361] width 466 height 660
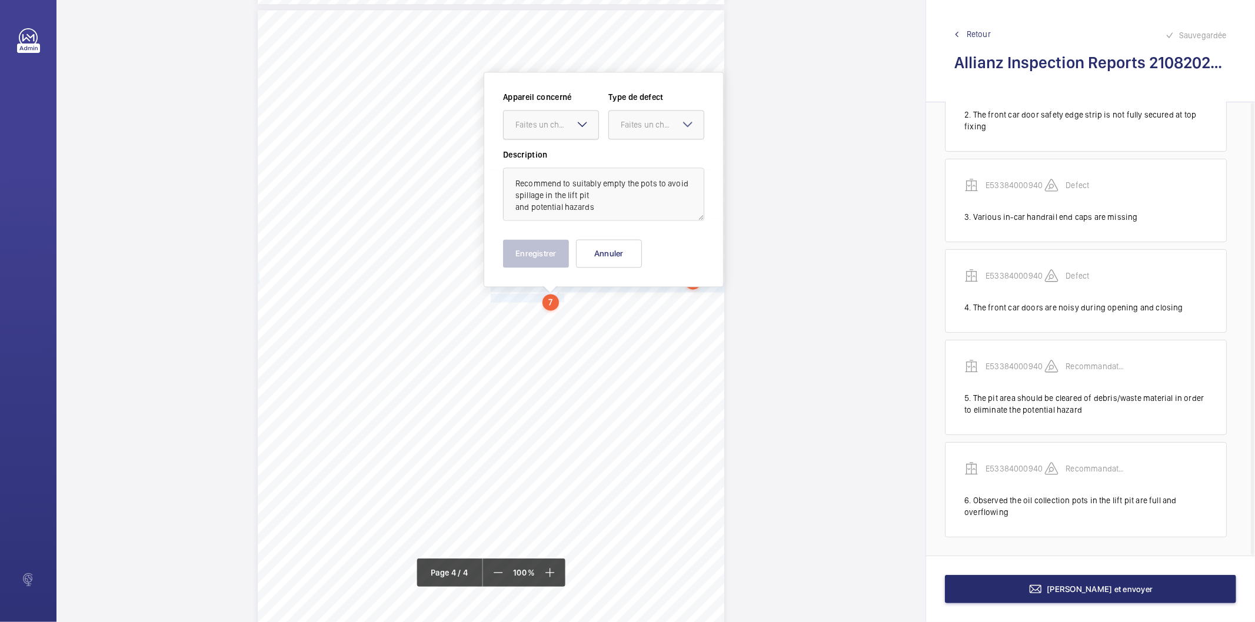
click at [552, 134] on div at bounding box center [551, 125] width 95 height 28
click at [560, 159] on span "E53384000940" at bounding box center [550, 161] width 71 height 12
drag, startPoint x: 634, startPoint y: 119, endPoint x: 637, endPoint y: 143, distance: 23.7
click at [635, 119] on div "Faites un choix" at bounding box center [662, 125] width 83 height 12
click at [655, 240] on div "Recommandation" at bounding box center [656, 247] width 95 height 28
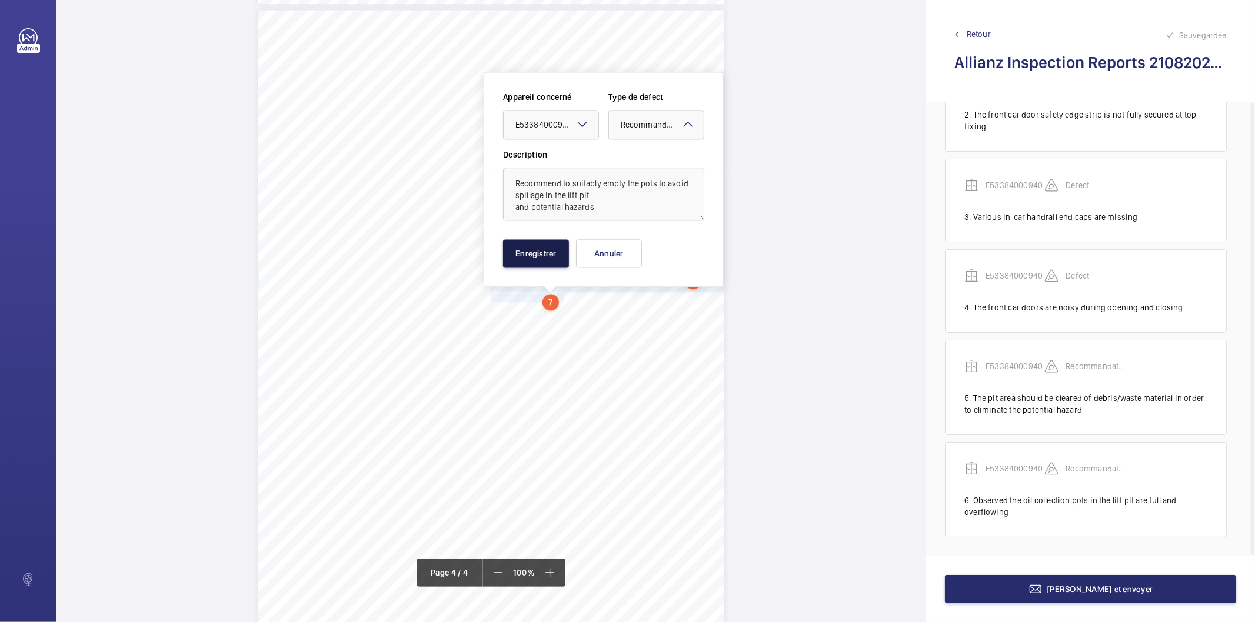
click at [551, 257] on button "Enregistrer" at bounding box center [536, 253] width 66 height 28
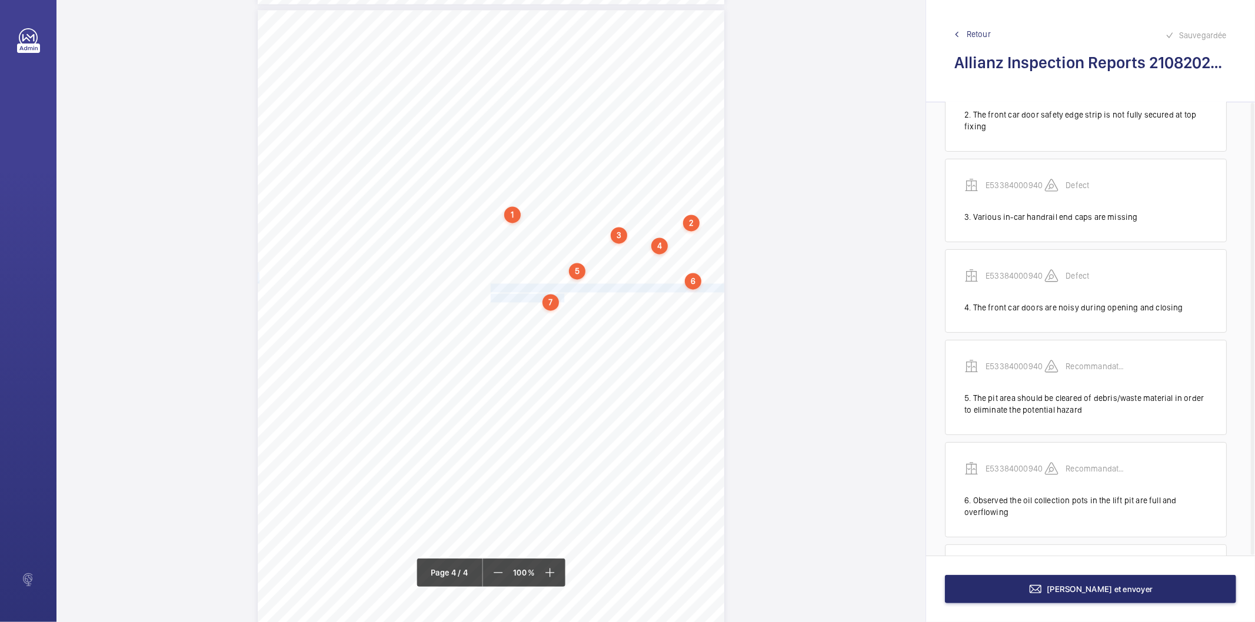
scroll to position [269, 0]
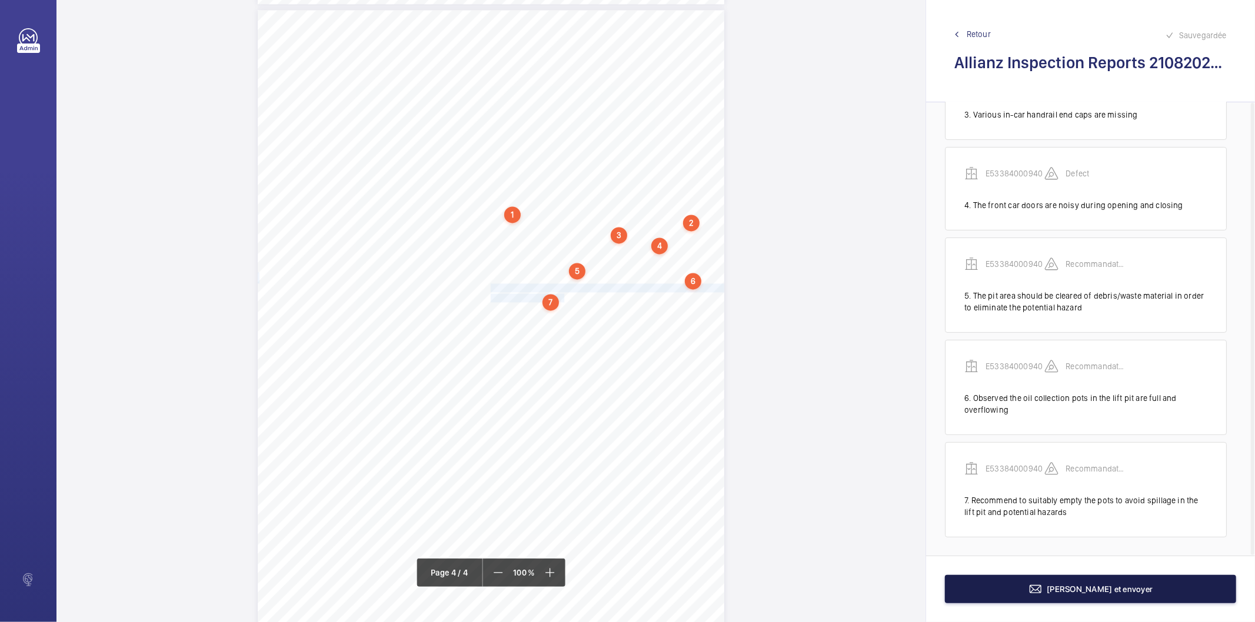
click at [999, 586] on button "[PERSON_NAME] et envoyer" at bounding box center [1090, 589] width 291 height 28
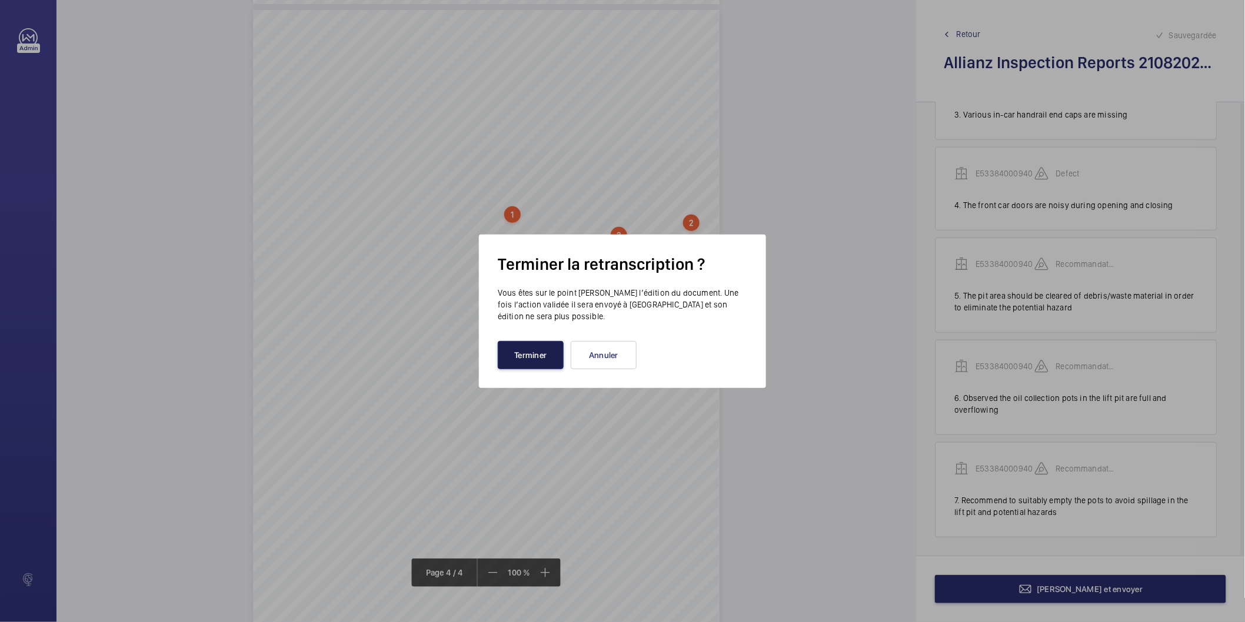
click at [505, 362] on button "Terminer" at bounding box center [531, 355] width 66 height 28
